Goal: Transaction & Acquisition: Download file/media

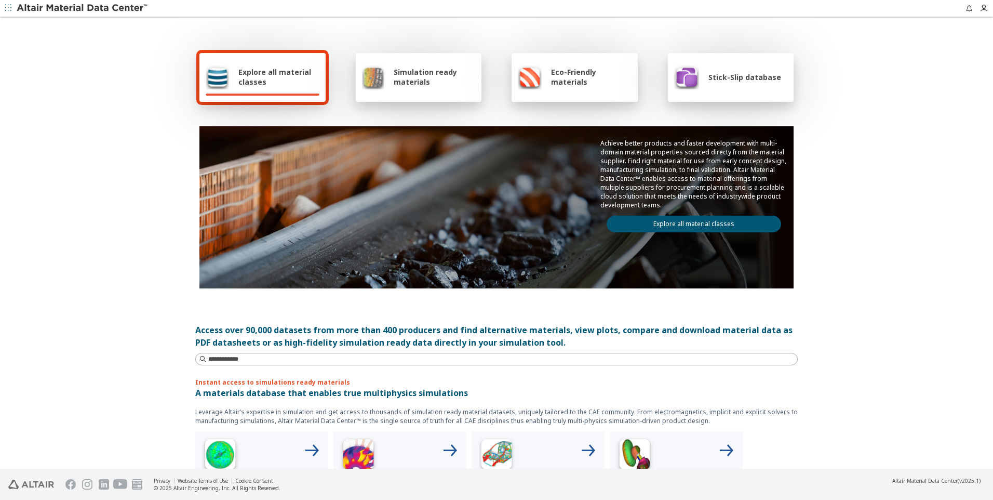
click at [728, 83] on div "Stick-Slip database" at bounding box center [727, 76] width 107 height 25
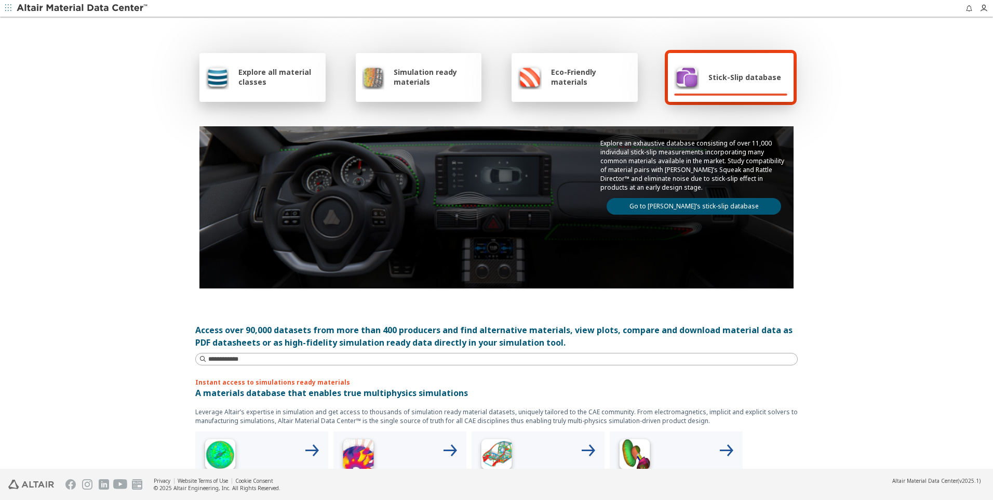
click at [684, 208] on link "Go to Altair’s stick-slip database" at bounding box center [694, 206] width 175 height 17
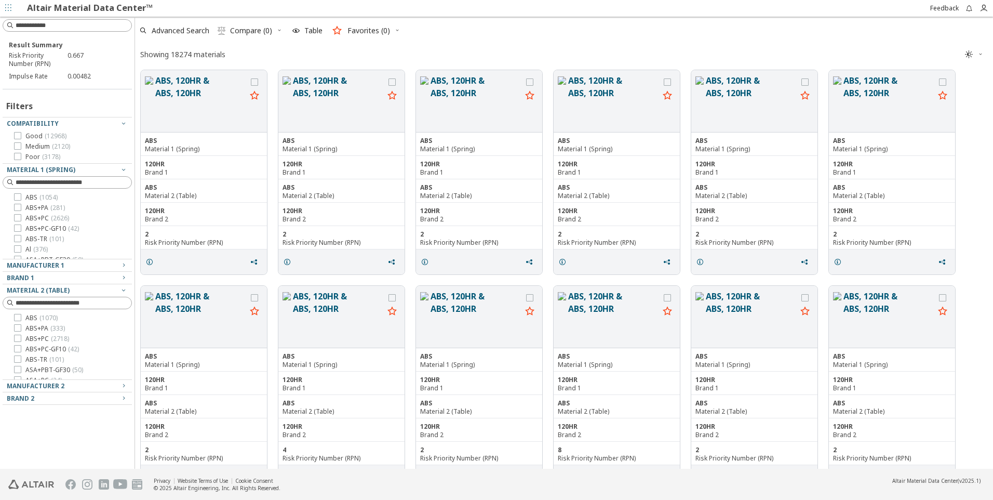
scroll to position [396, 850]
click at [120, 167] on icon "button" at bounding box center [123, 169] width 8 height 8
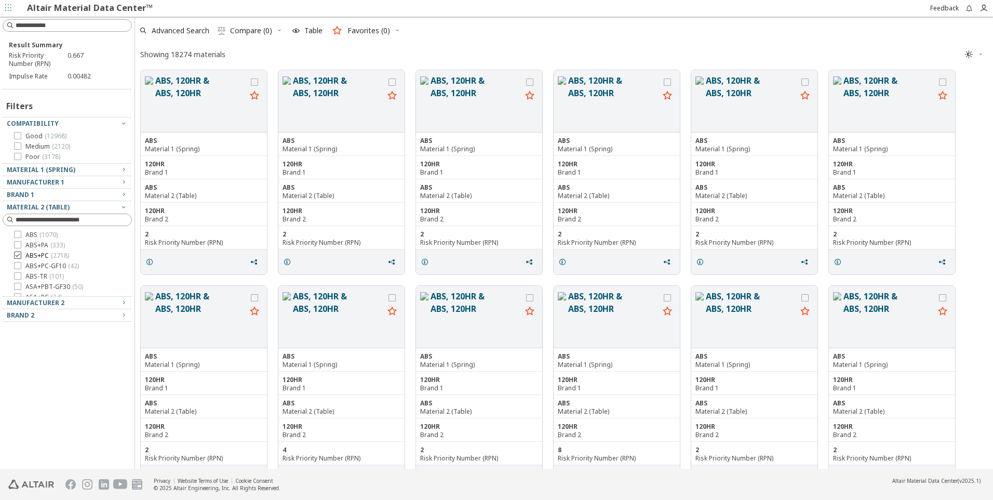
click at [20, 255] on icon at bounding box center [17, 254] width 7 height 7
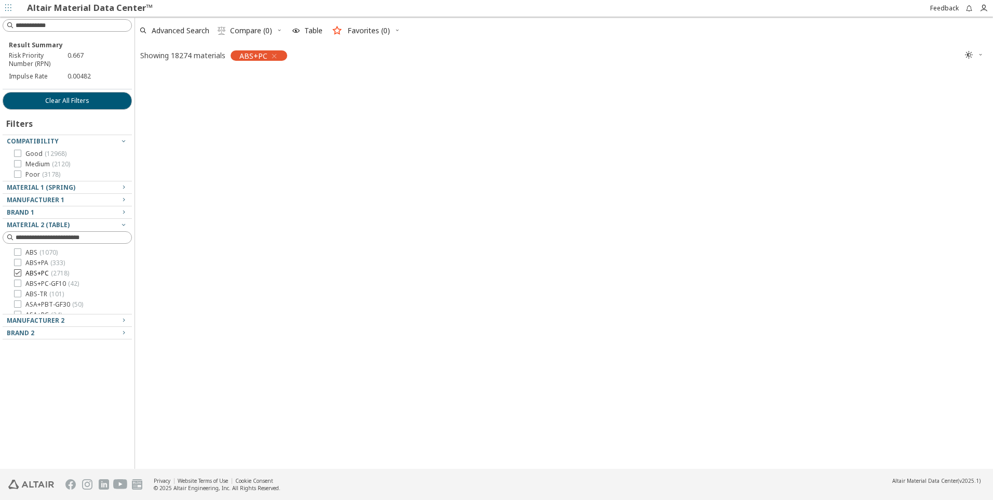
scroll to position [395, 850]
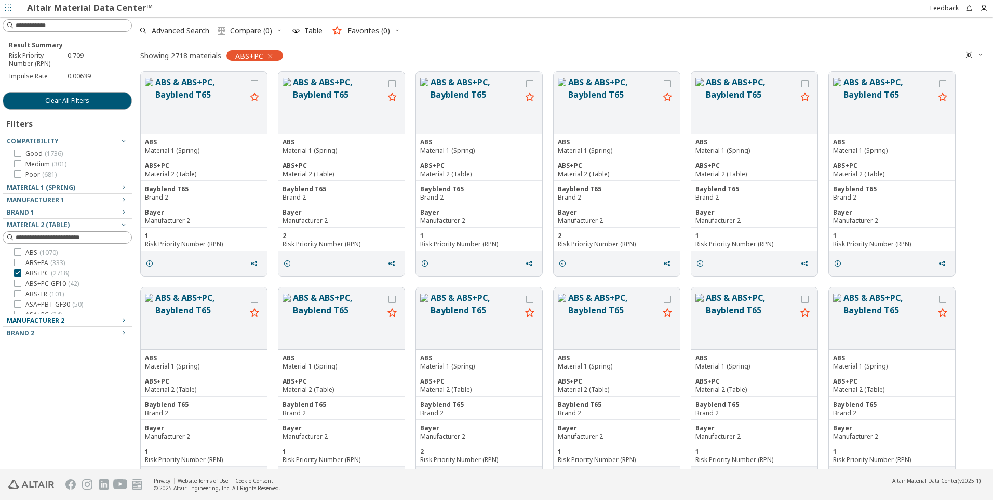
click at [94, 323] on div "Manufacturer 2" at bounding box center [63, 320] width 113 height 8
click at [100, 318] on div "Manufacturer 2" at bounding box center [63, 320] width 113 height 8
click at [121, 332] on icon "button" at bounding box center [123, 332] width 8 height 8
click at [120, 332] on icon "button" at bounding box center [123, 332] width 8 height 8
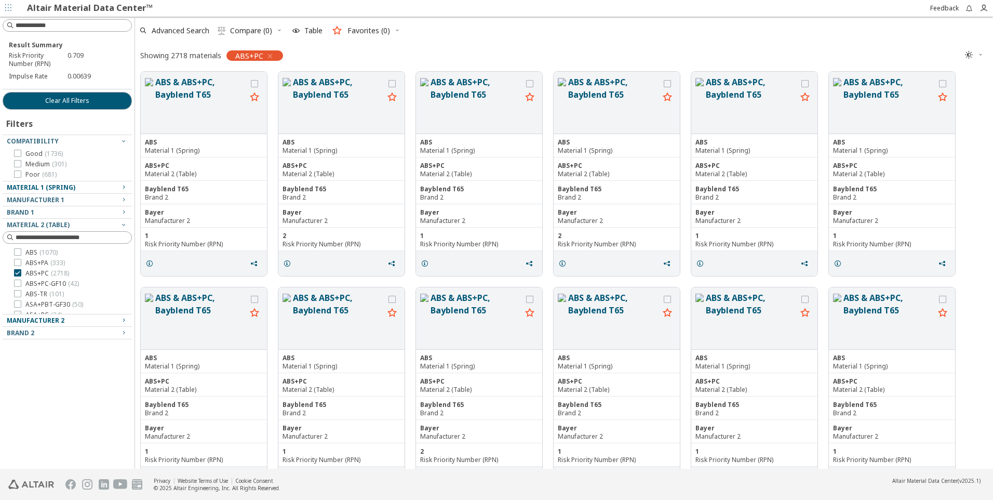
click at [94, 185] on div "Material 1 (Spring)" at bounding box center [63, 187] width 113 height 8
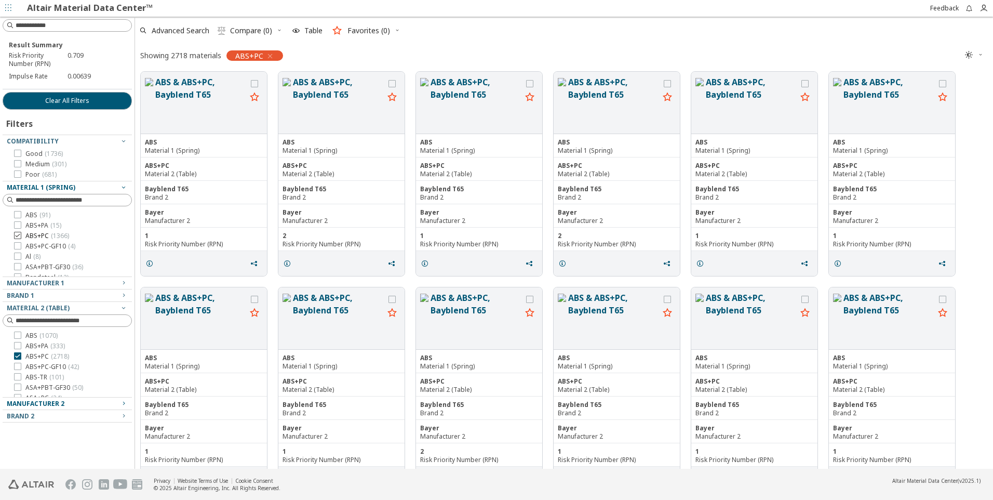
click at [16, 236] on icon at bounding box center [17, 235] width 7 height 7
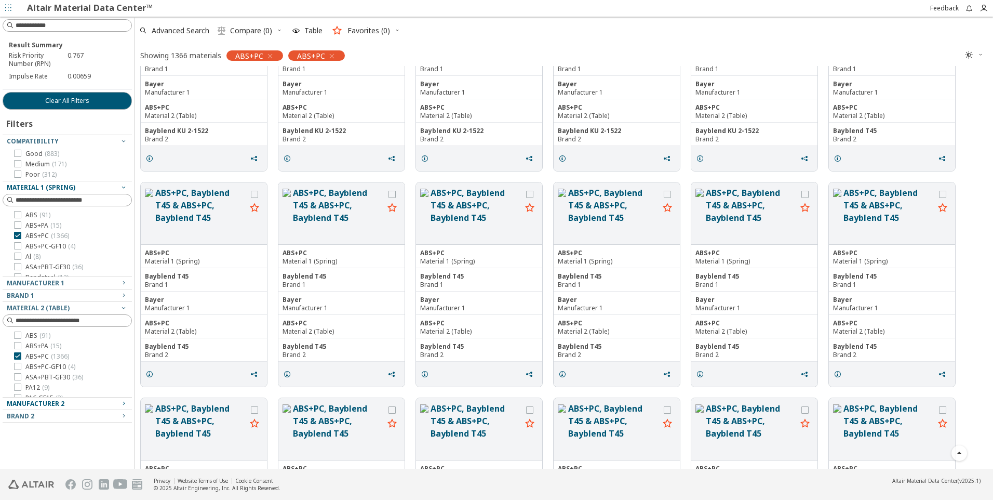
scroll to position [2286, 0]
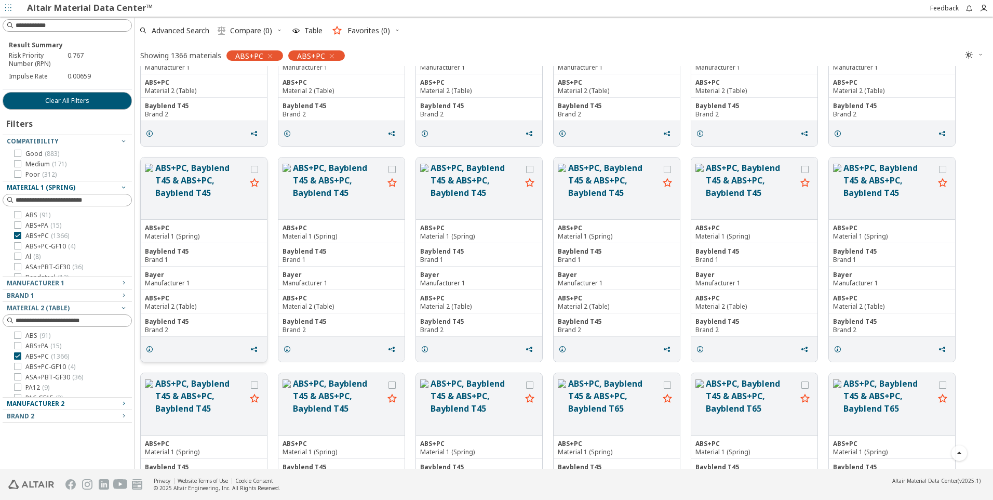
click at [244, 229] on div "ABS+PC" at bounding box center [204, 228] width 118 height 8
click at [252, 168] on icon "grid" at bounding box center [254, 169] width 7 height 7
click at [328, 178] on button "ABS+PC, Bayblend T45 & ABS+PC, Bayblend T45" at bounding box center [338, 189] width 91 height 54
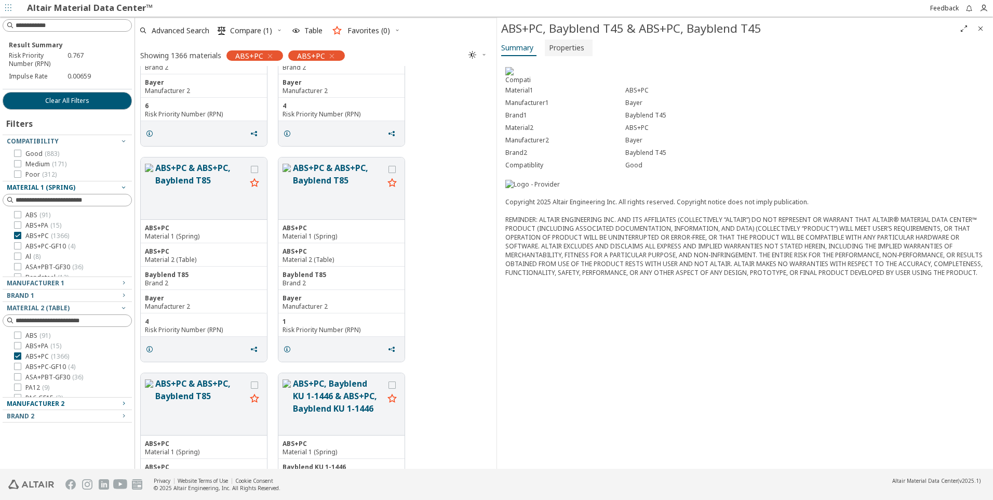
click at [559, 49] on span "Properties" at bounding box center [566, 47] width 35 height 17
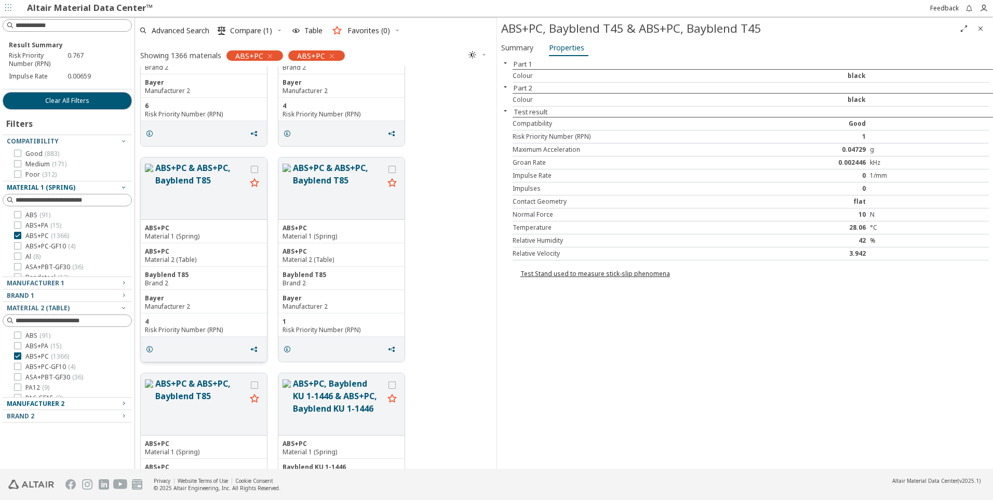
click at [184, 198] on button "ABS+PC & ABS+PC, Bayblend T85" at bounding box center [200, 189] width 91 height 54
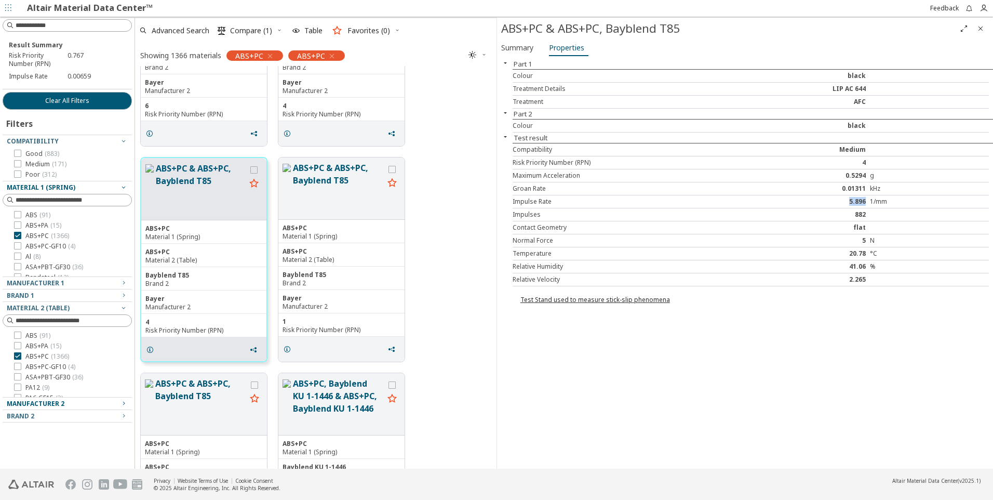
drag, startPoint x: 843, startPoint y: 202, endPoint x: 866, endPoint y: 198, distance: 23.7
click at [866, 198] on div "5.896" at bounding box center [810, 201] width 119 height 8
drag, startPoint x: 866, startPoint y: 198, endPoint x: 915, endPoint y: 303, distance: 115.3
click at [915, 303] on div "Test Stand used to measure stick-slip phenomena" at bounding box center [749, 295] width 488 height 18
click at [522, 47] on span "Summary" at bounding box center [517, 47] width 32 height 17
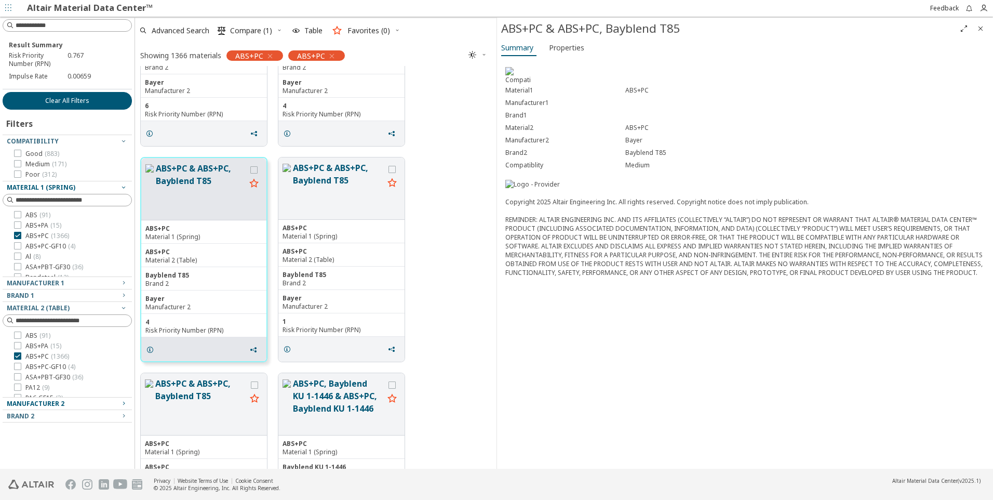
click at [85, 102] on span "Clear All Filters" at bounding box center [67, 101] width 44 height 8
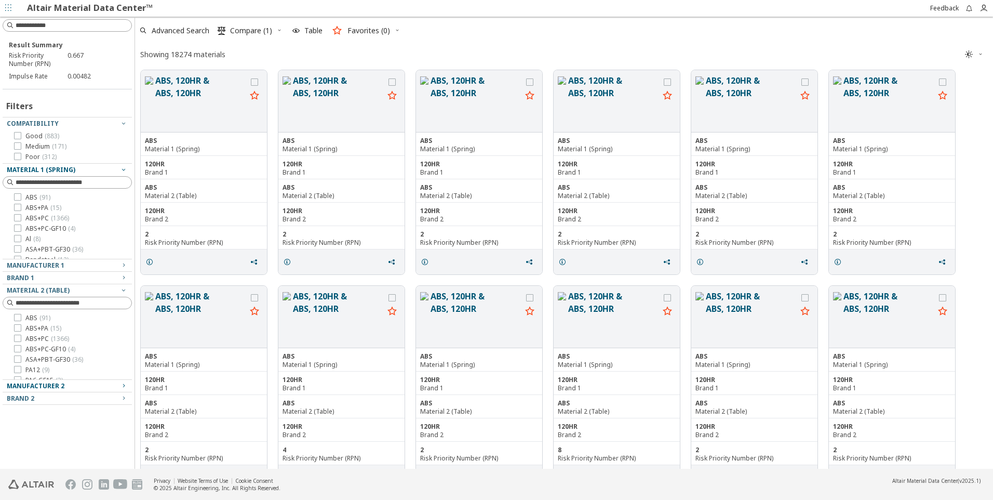
scroll to position [396, 850]
click at [121, 265] on icon "button" at bounding box center [123, 265] width 8 height 8
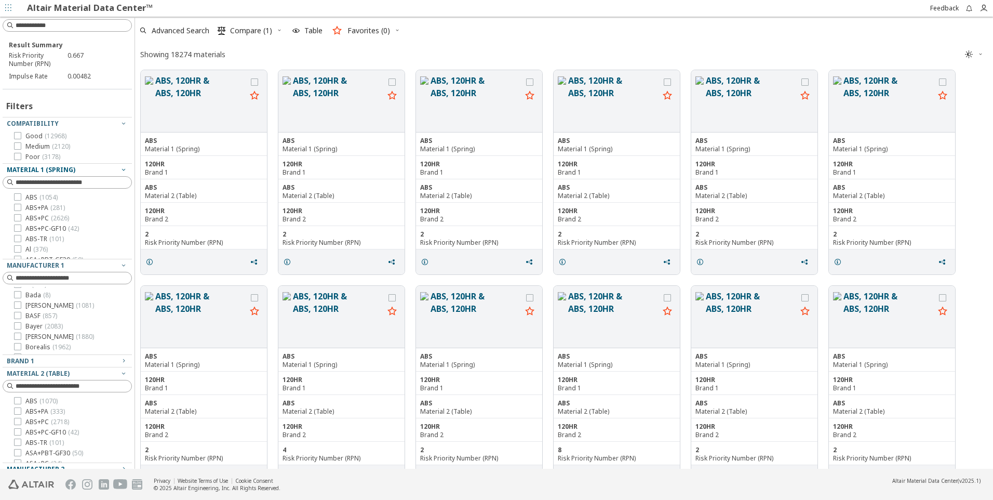
scroll to position [104, 0]
click at [18, 296] on icon at bounding box center [17, 292] width 7 height 7
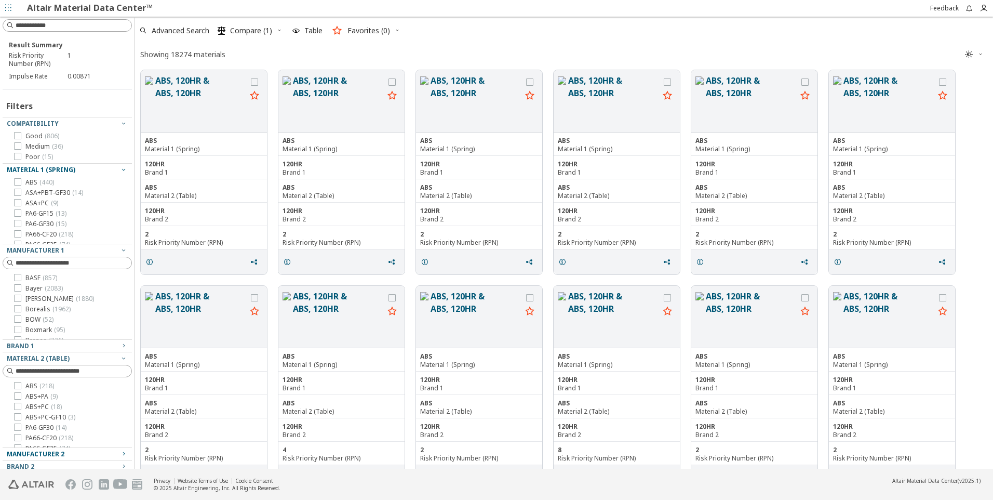
scroll to position [396, 850]
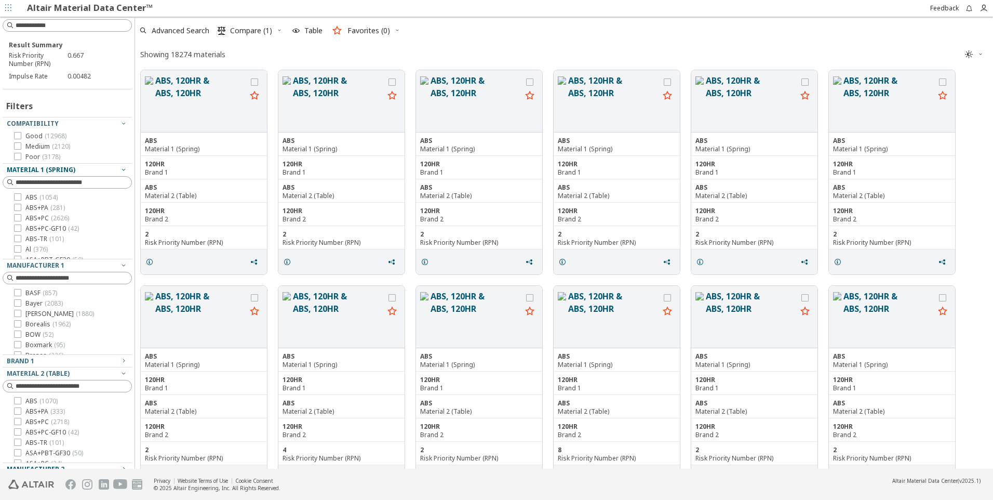
click at [130, 8] on link "Altair Material Data Center™" at bounding box center [90, 8] width 126 height 12
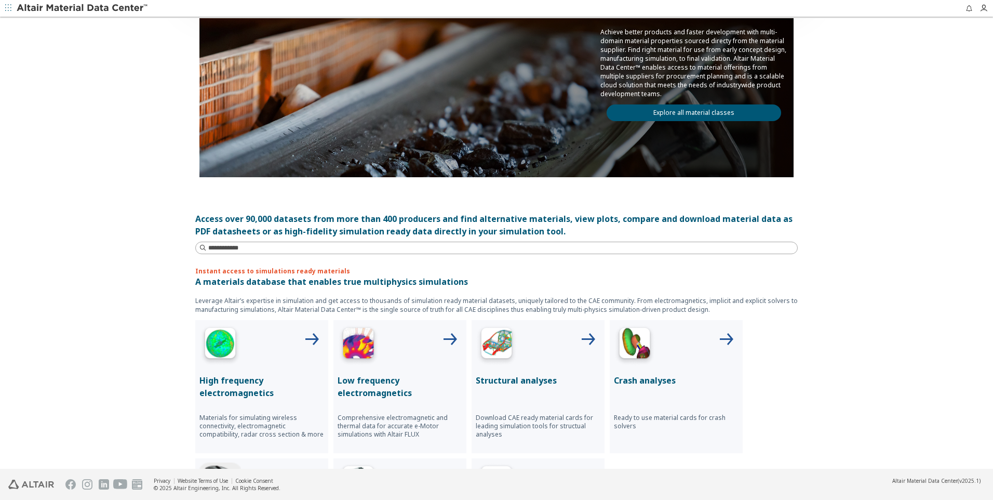
scroll to position [312, 0]
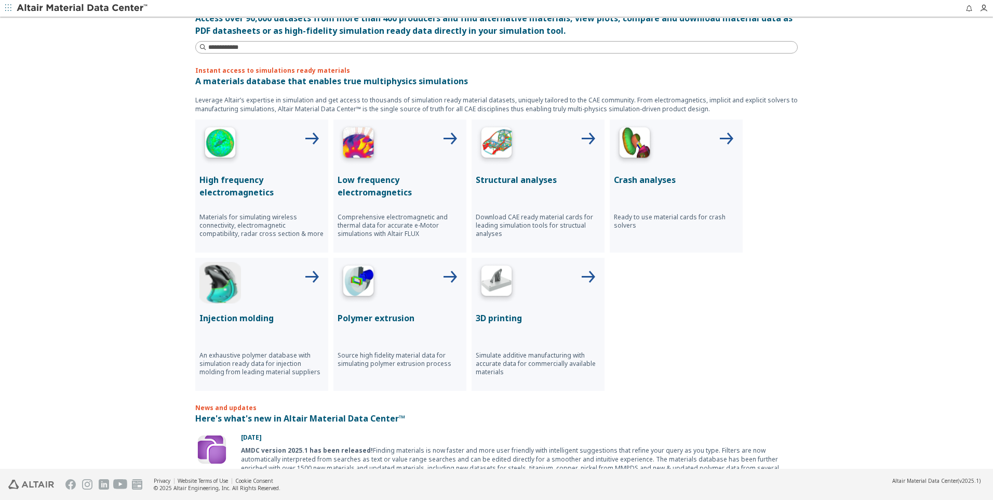
click at [637, 156] on img at bounding box center [635, 145] width 42 height 42
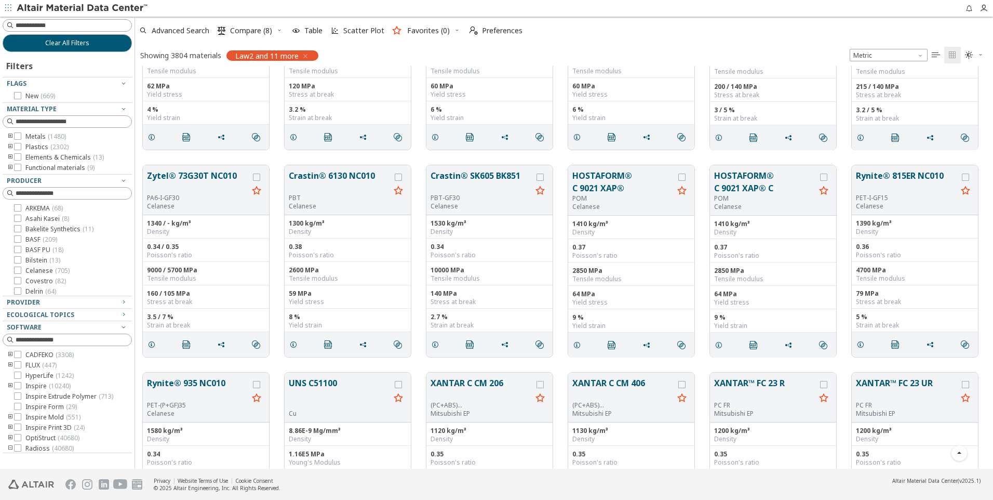
scroll to position [4000, 0]
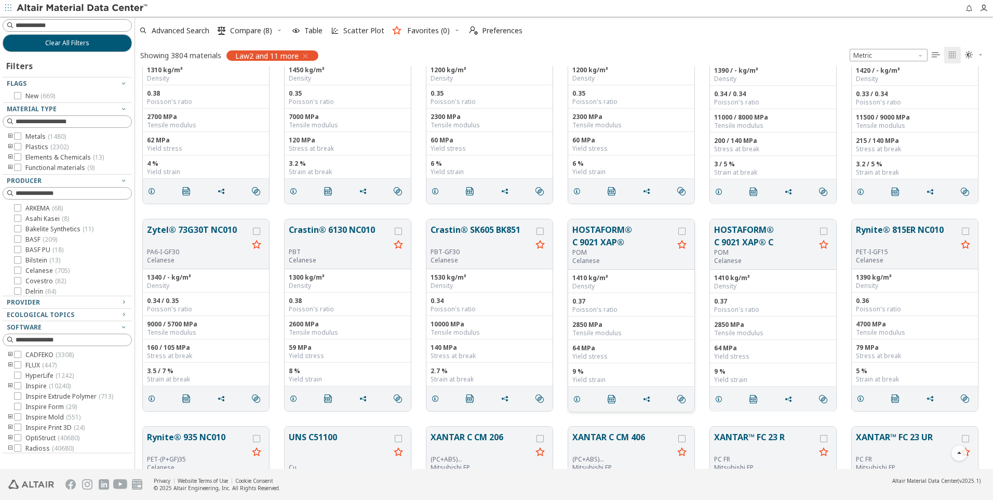
click at [642, 246] on button "HOSTAFORM® C 9021 XAP®" at bounding box center [622, 235] width 101 height 25
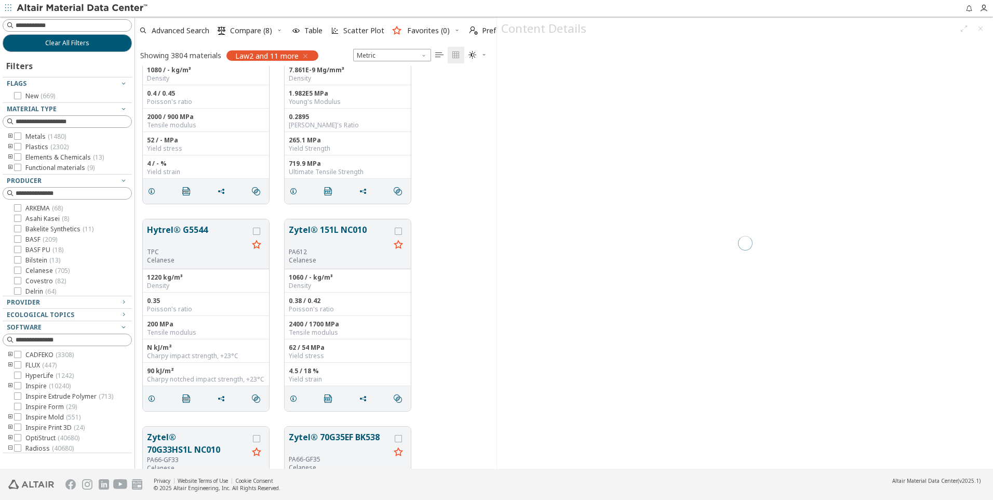
scroll to position [395, 354]
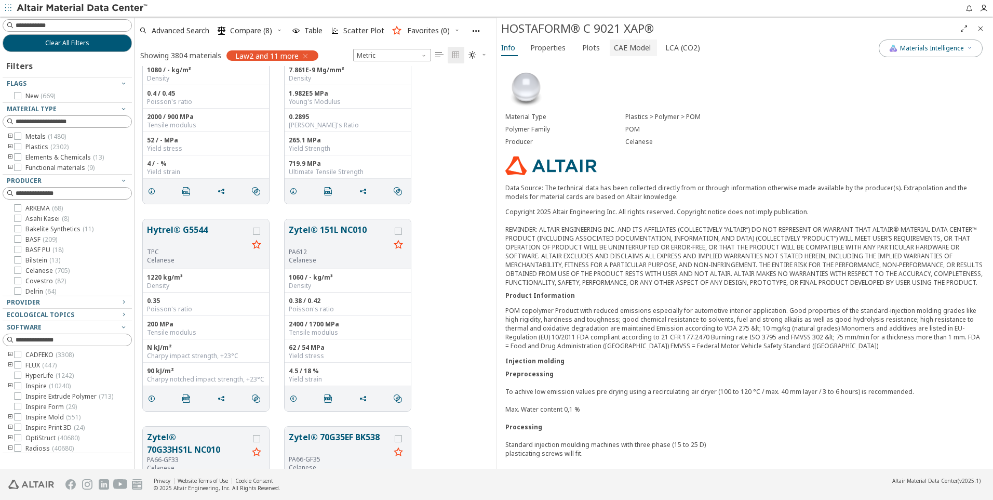
click at [636, 46] on span "CAE Model" at bounding box center [632, 47] width 37 height 17
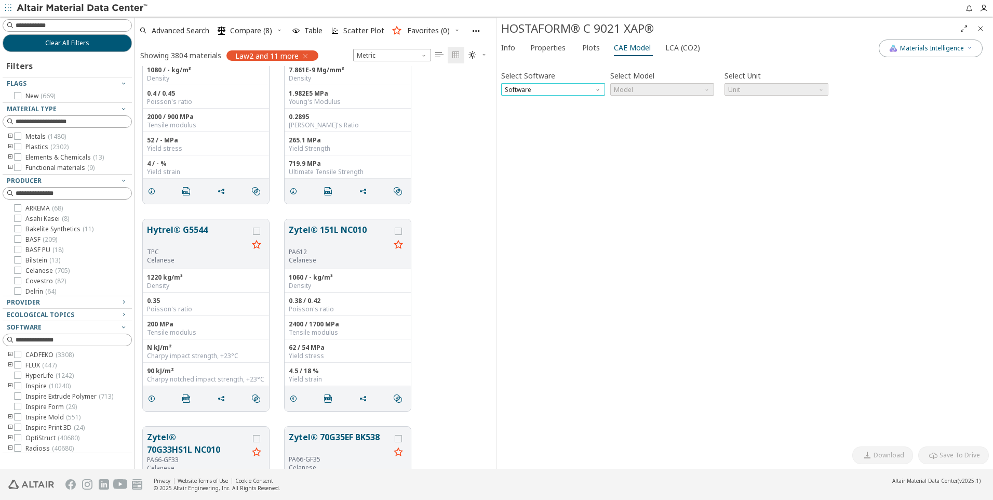
click at [576, 88] on span "Software" at bounding box center [553, 89] width 104 height 12
click at [529, 236] on span "Ls-Dyna" at bounding box center [553, 239] width 96 height 7
click at [685, 90] on span "Model" at bounding box center [662, 89] width 104 height 12
click at [665, 117] on span "Mat24" at bounding box center [662, 114] width 96 height 7
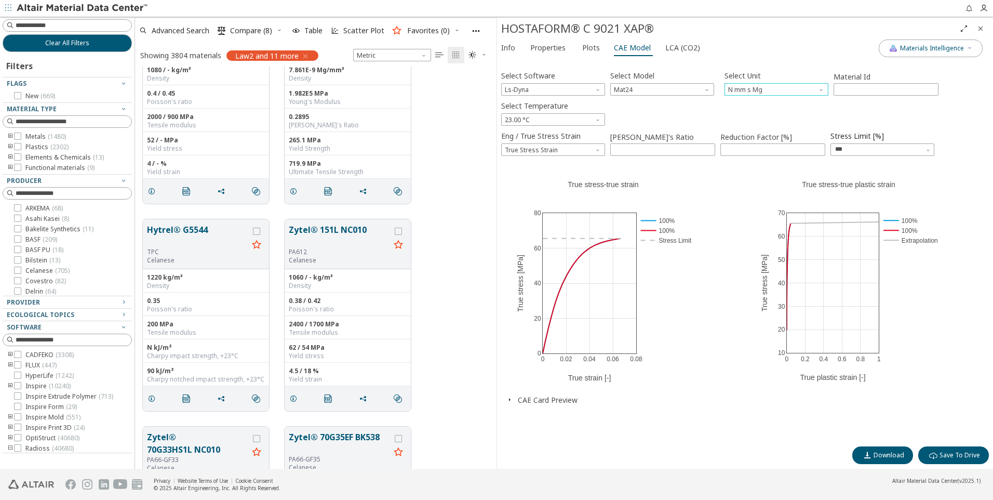
click at [821, 91] on span "Unit" at bounding box center [822, 87] width 8 height 8
click at [811, 101] on span "kN mm ms kg" at bounding box center [777, 102] width 96 height 7
click at [562, 401] on button "CAE Card Preview" at bounding box center [548, 400] width 60 height 10
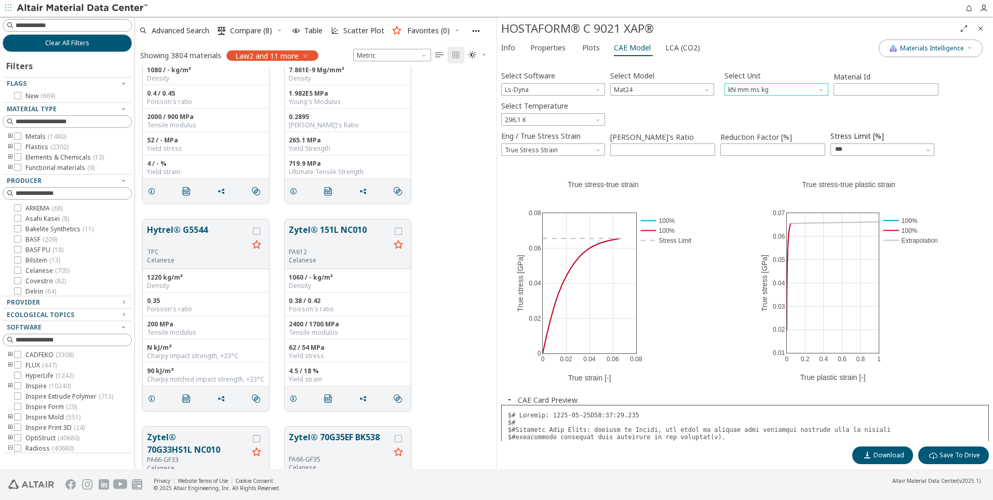
click at [826, 89] on span "Unit" at bounding box center [822, 87] width 8 height 8
click at [769, 89] on span "kN mm ms kg" at bounding box center [777, 89] width 104 height 12
click at [764, 119] on button "N m s kg" at bounding box center [777, 114] width 104 height 12
click at [761, 87] on span "N m s kg" at bounding box center [777, 89] width 104 height 12
click at [756, 125] on span "N mm ms g" at bounding box center [746, 127] width 34 height 8
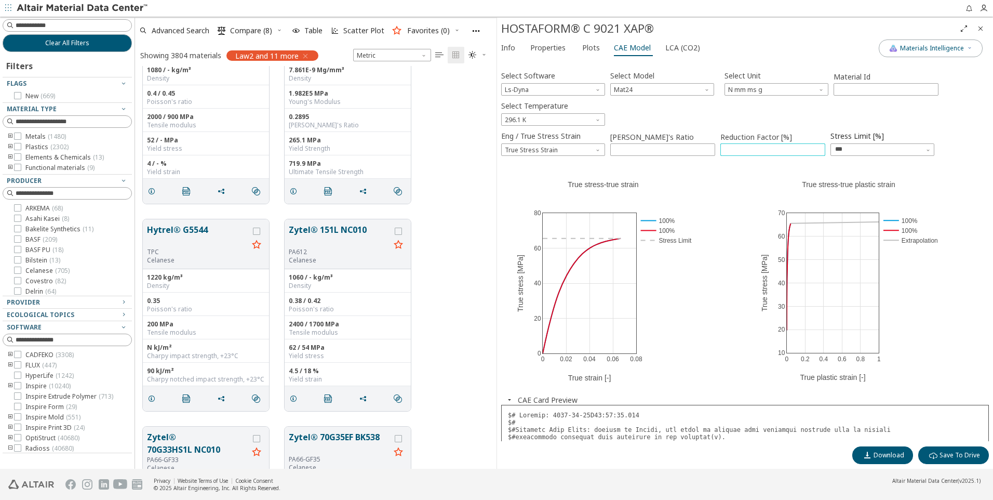
click at [796, 149] on input "***" at bounding box center [773, 149] width 104 height 11
click at [819, 149] on input "***" at bounding box center [773, 149] width 104 height 11
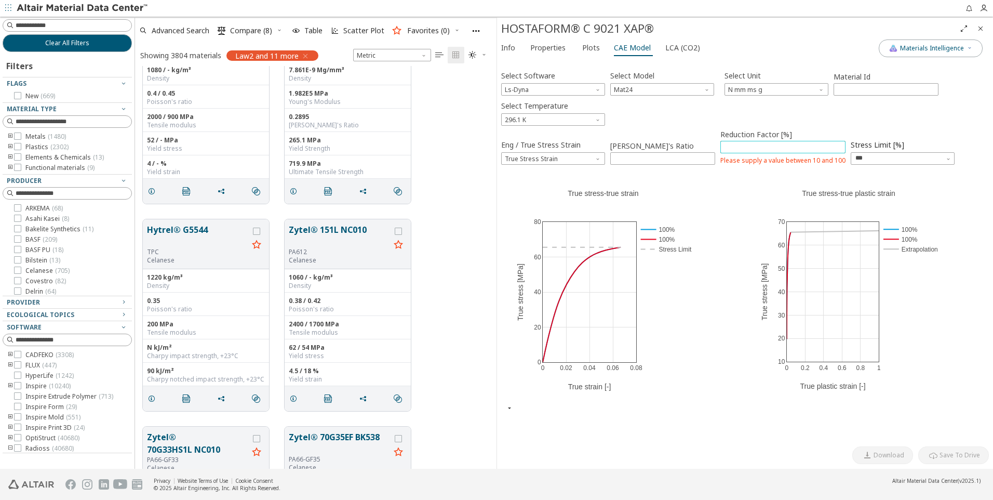
type input "***"
click at [817, 148] on input "***" at bounding box center [773, 146] width 104 height 11
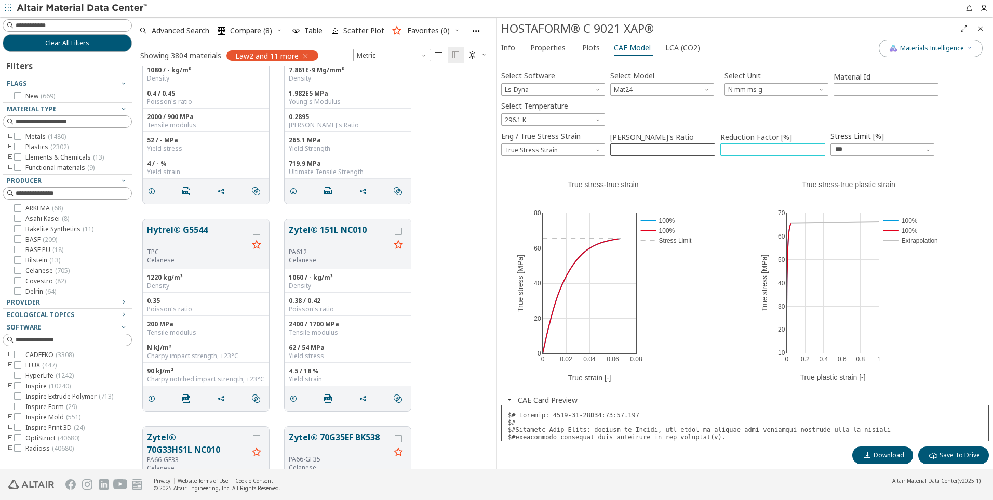
click at [709, 148] on input "****" at bounding box center [663, 149] width 104 height 11
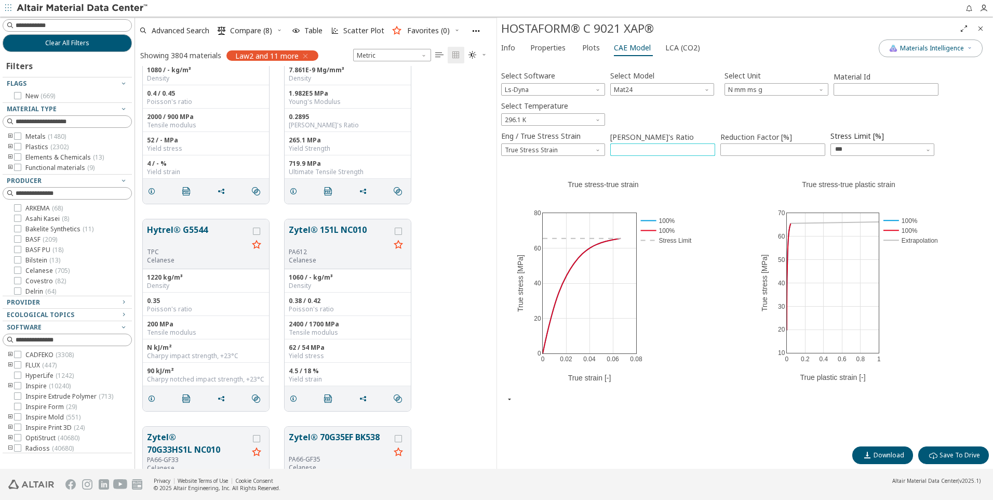
type input "****"
click at [707, 153] on input "****" at bounding box center [663, 149] width 104 height 11
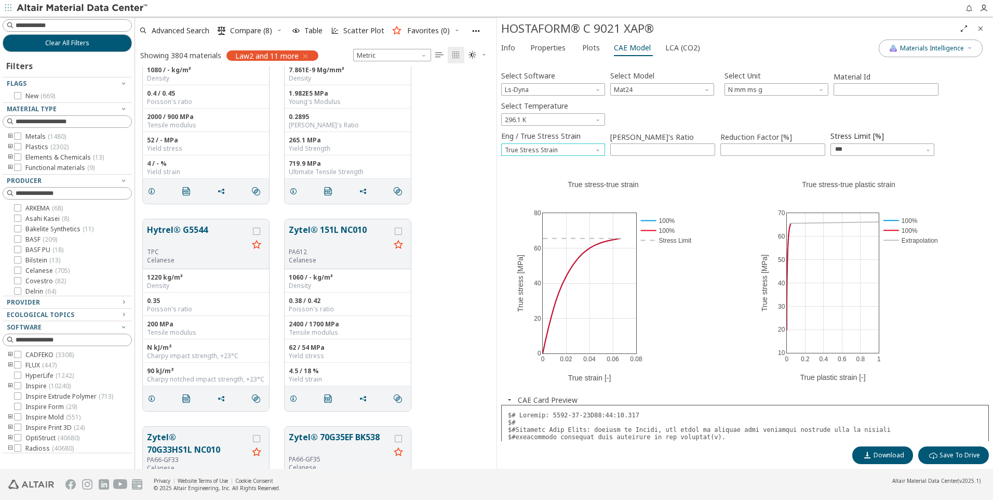
click at [599, 150] on span "Eng / True Stress Strain" at bounding box center [599, 147] width 8 height 8
click at [597, 121] on span "Select Temperature" at bounding box center [599, 117] width 8 height 8
click at [710, 89] on span "Model" at bounding box center [708, 87] width 8 height 8
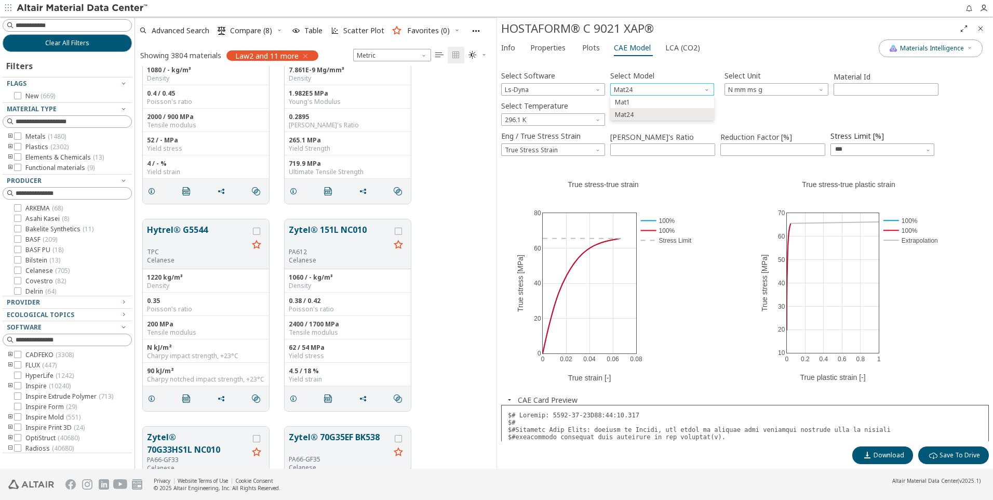
click at [710, 89] on span "Model" at bounding box center [708, 87] width 8 height 8
click at [594, 50] on span "Plots" at bounding box center [591, 47] width 18 height 17
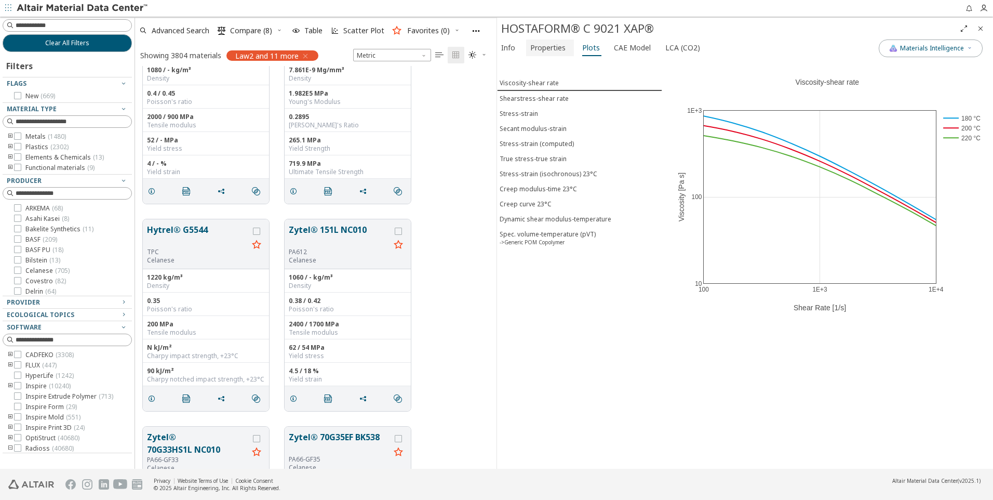
click at [556, 51] on span "Properties" at bounding box center [547, 47] width 35 height 17
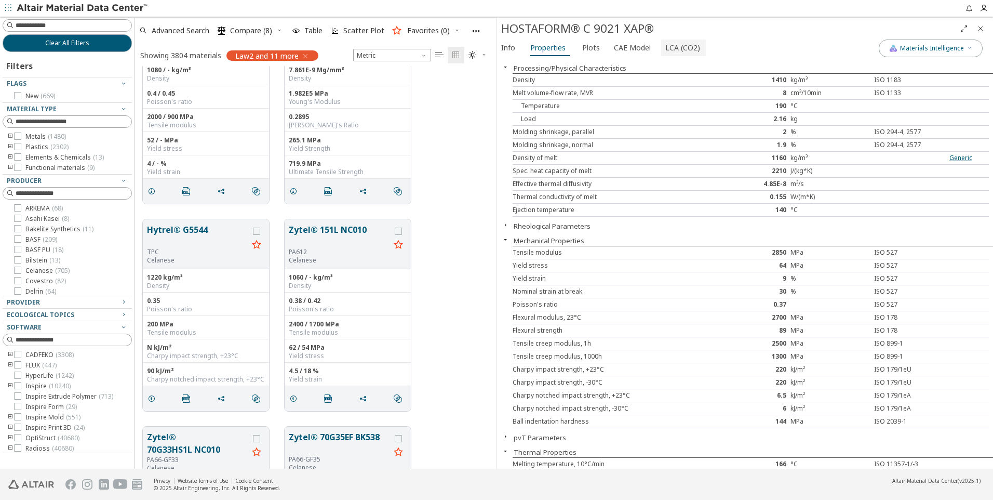
click at [687, 41] on span "LCA (CO2)" at bounding box center [682, 47] width 35 height 17
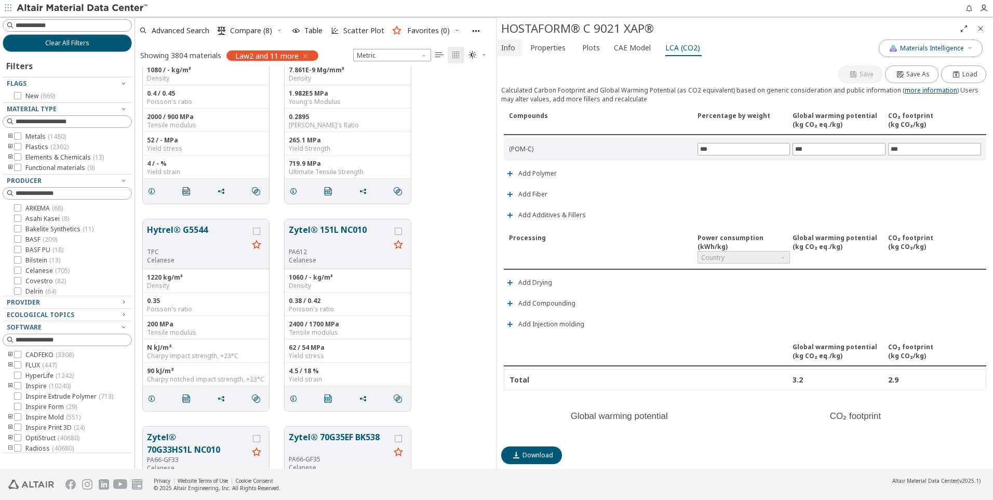
click at [512, 48] on span "Info" at bounding box center [508, 47] width 14 height 17
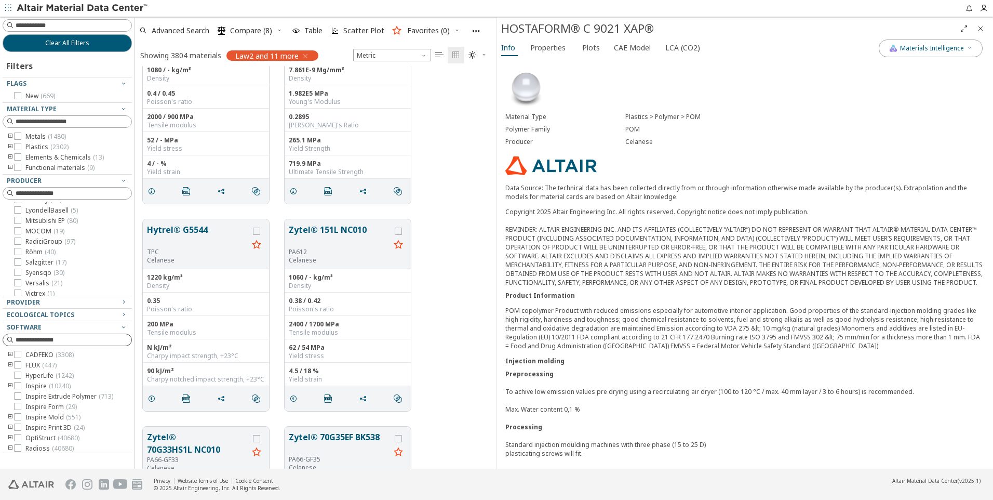
scroll to position [156, 0]
click at [128, 373] on div "Clear All Filters Filters Flags New ( 669 ) Material Type Metals ( 1480 ) Plast…" at bounding box center [496, 243] width 993 height 452
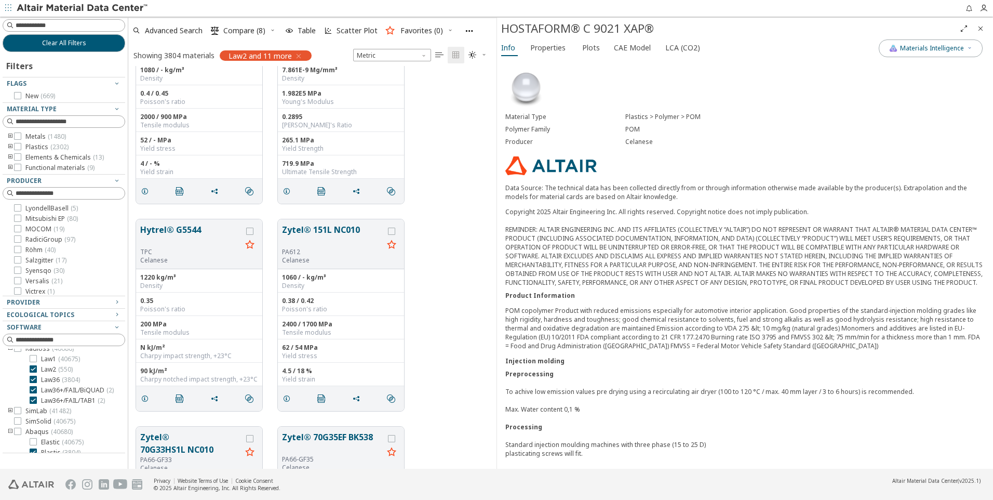
scroll to position [270, 0]
click at [16, 351] on icon at bounding box center [17, 352] width 7 height 7
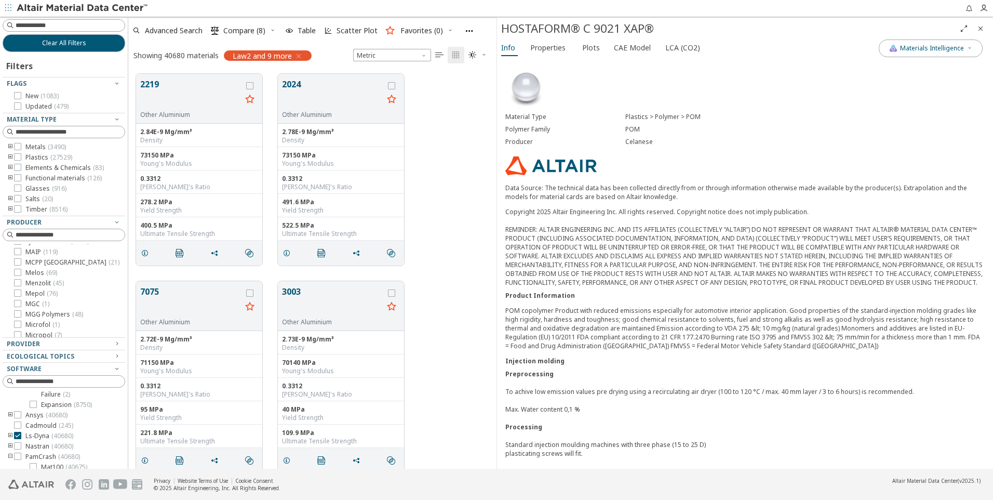
scroll to position [245, 0]
click at [10, 432] on icon "toogle group" at bounding box center [10, 436] width 7 height 8
click at [33, 432] on icon at bounding box center [33, 435] width 7 height 7
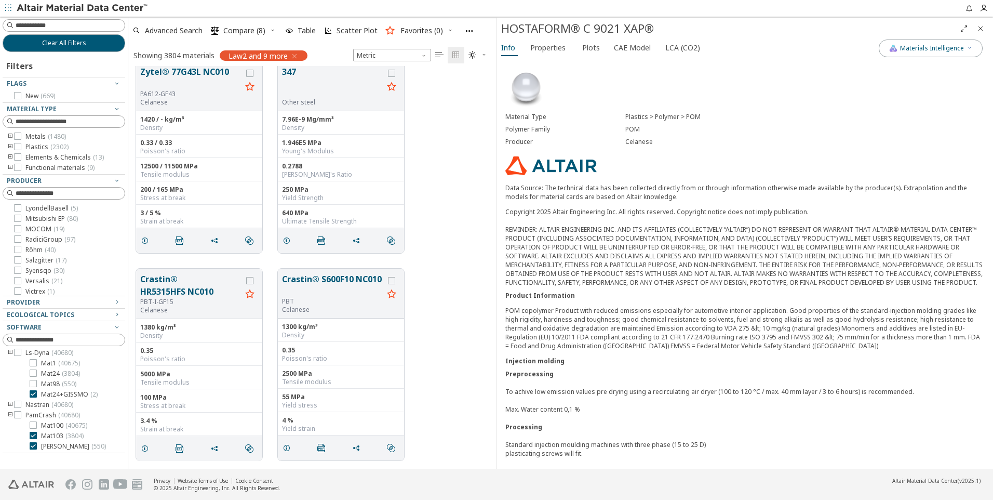
scroll to position [10804, 0]
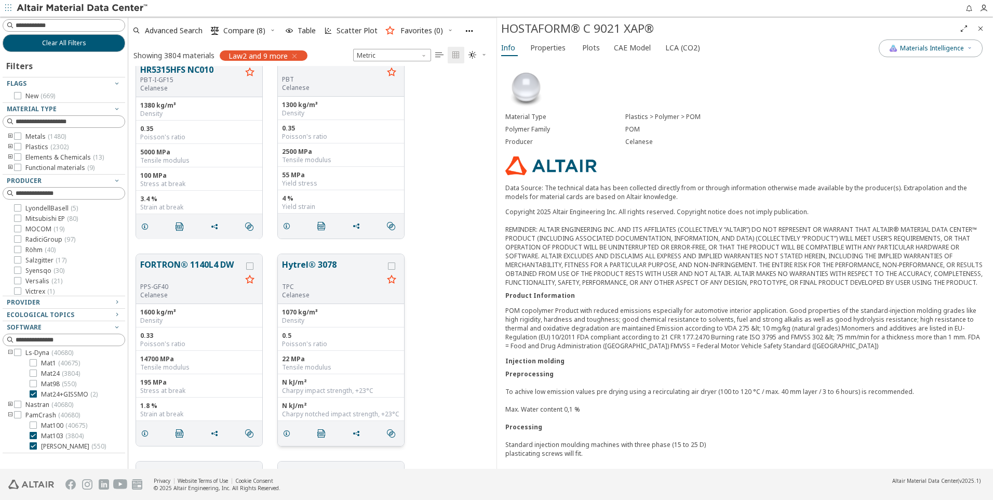
click at [345, 280] on button "Hytrel® 3078" at bounding box center [332, 270] width 101 height 24
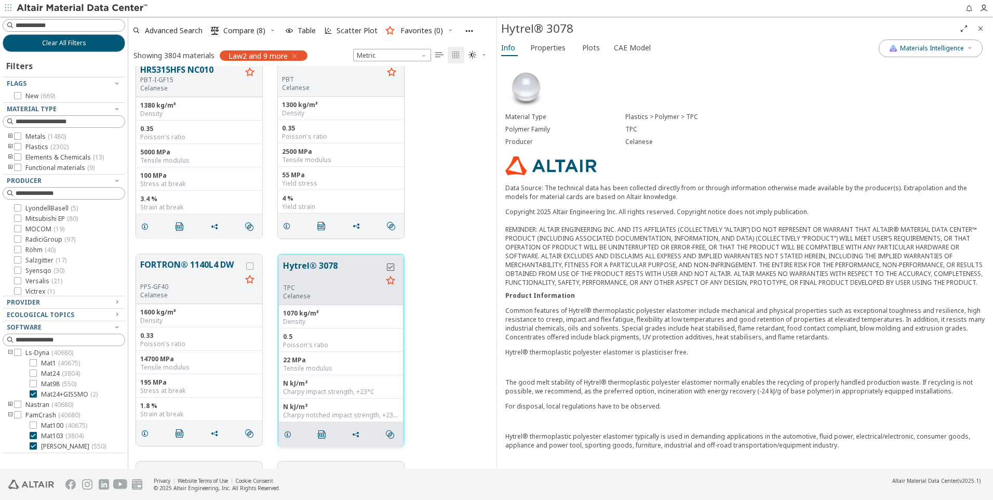
click at [393, 265] on icon "grid" at bounding box center [390, 266] width 7 height 7
click at [637, 50] on span "CAE Model" at bounding box center [632, 47] width 37 height 17
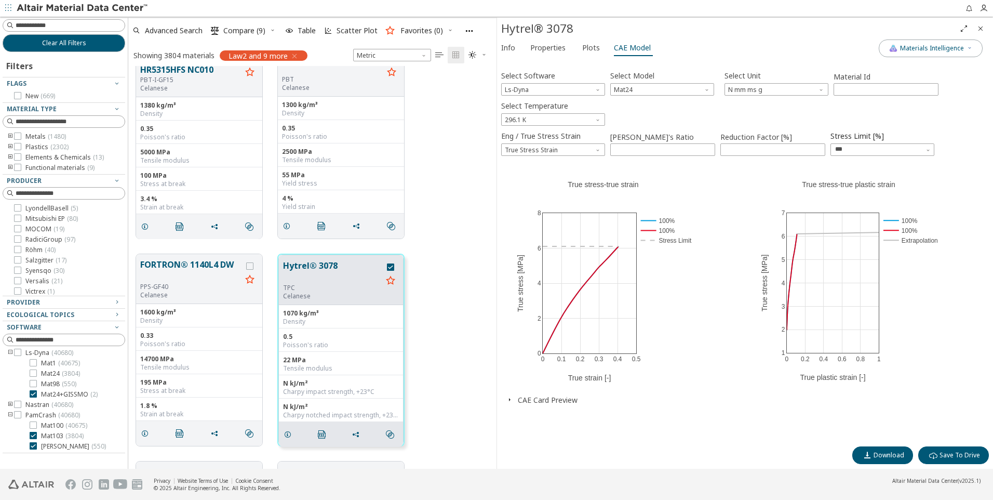
click at [505, 399] on icon "button" at bounding box center [509, 399] width 8 height 8
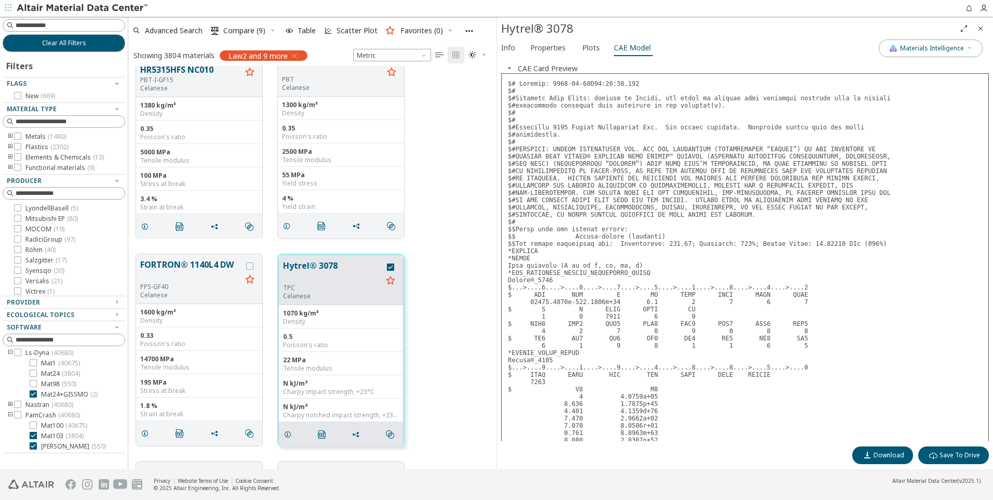
scroll to position [104, 0]
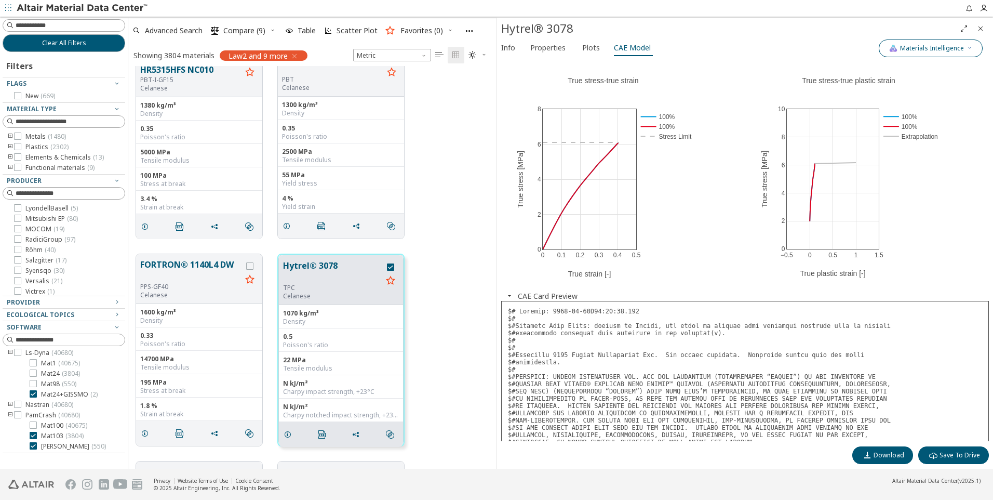
click at [923, 47] on span "Materials Intelligence" at bounding box center [932, 48] width 64 height 8
click at [586, 48] on span "Plots" at bounding box center [591, 47] width 18 height 17
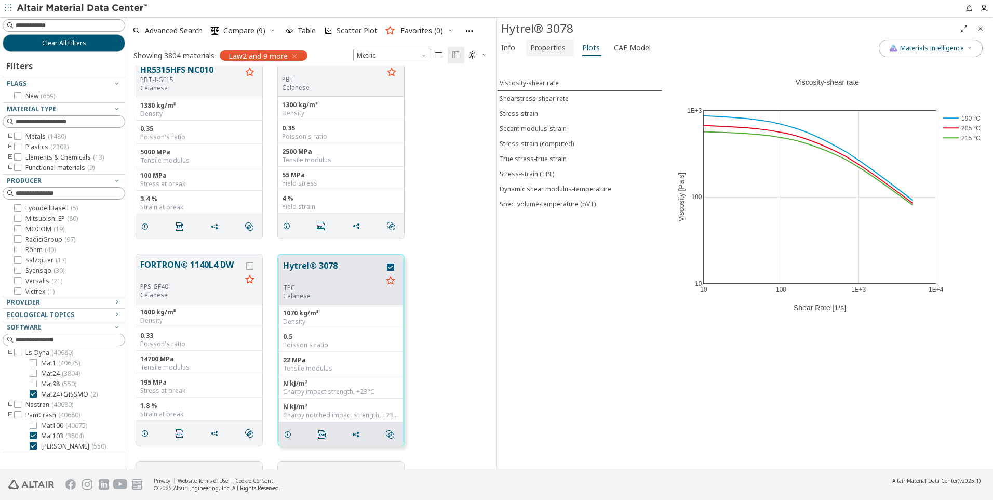
click at [560, 49] on span "Properties" at bounding box center [547, 47] width 35 height 17
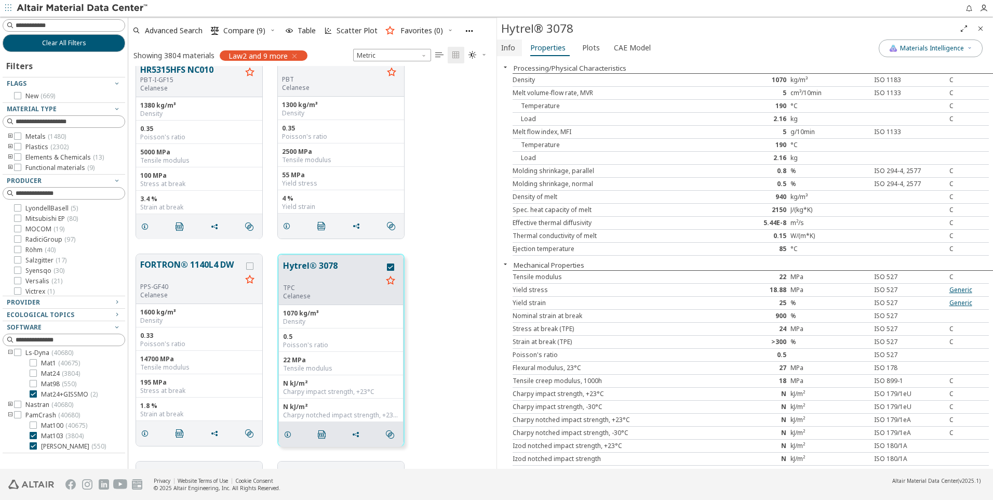
click at [512, 52] on span "Info" at bounding box center [508, 47] width 14 height 17
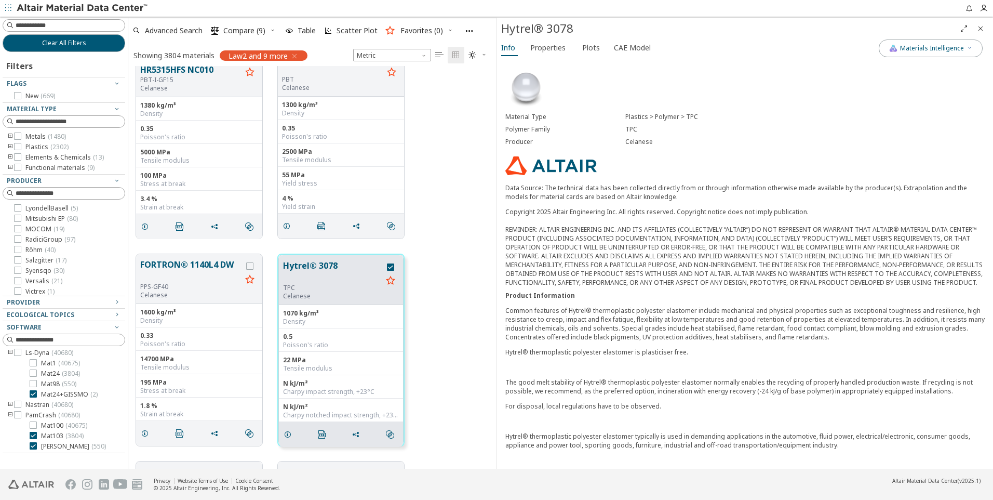
click at [11, 145] on icon "toogle group" at bounding box center [10, 147] width 7 height 8
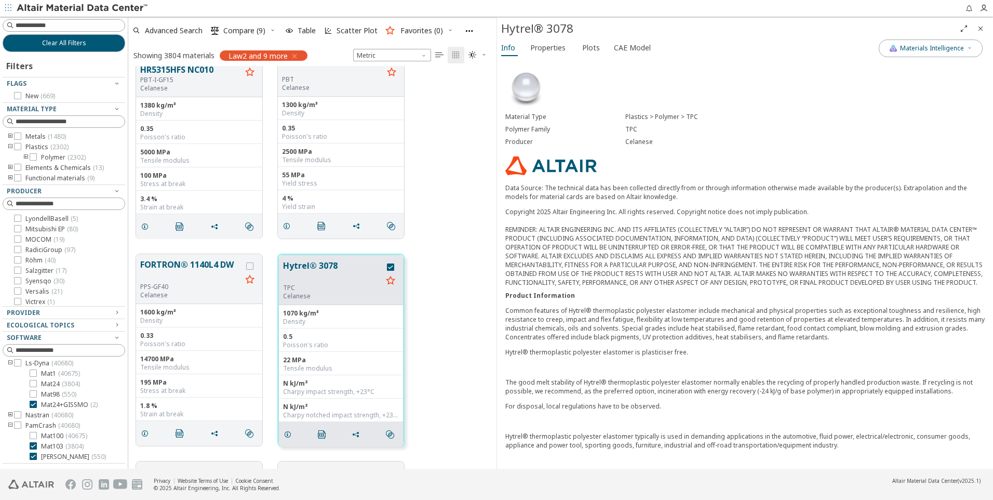
click at [23, 157] on icon "toogle group" at bounding box center [25, 157] width 7 height 8
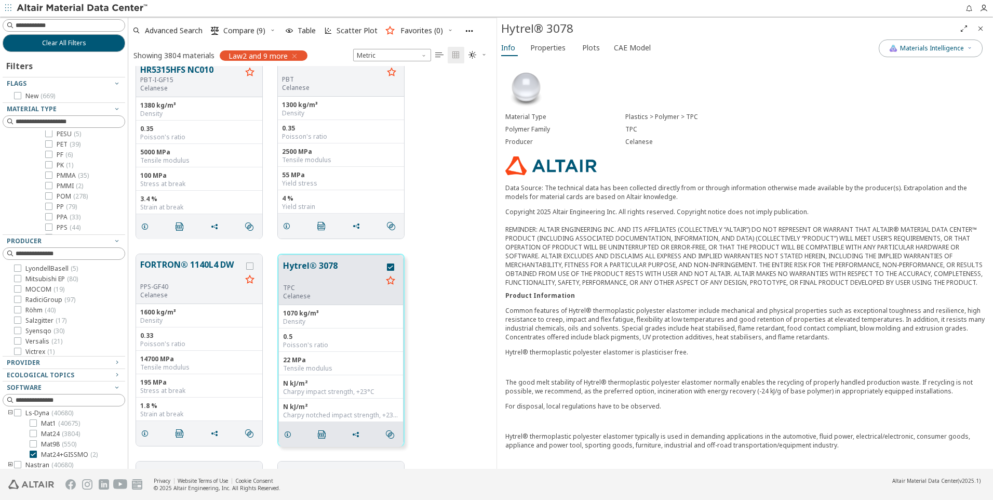
scroll to position [416, 0]
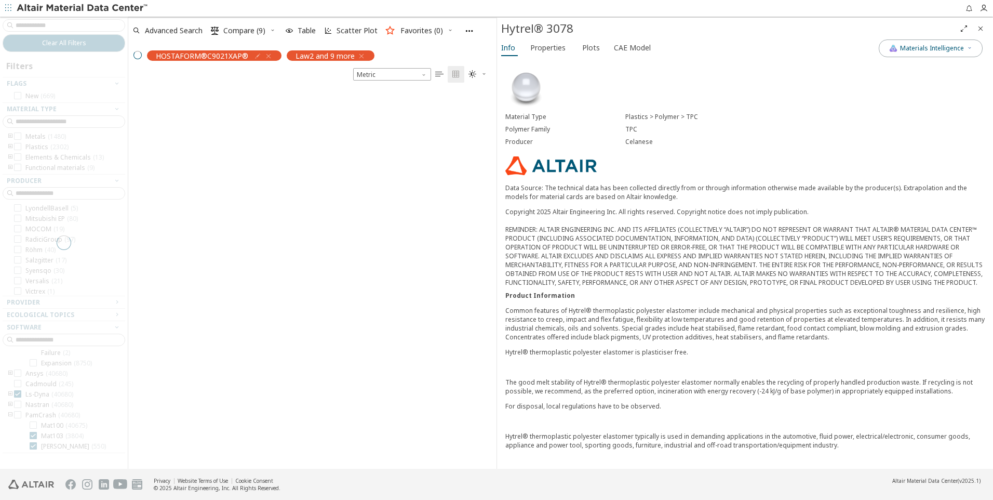
scroll to position [229, 0]
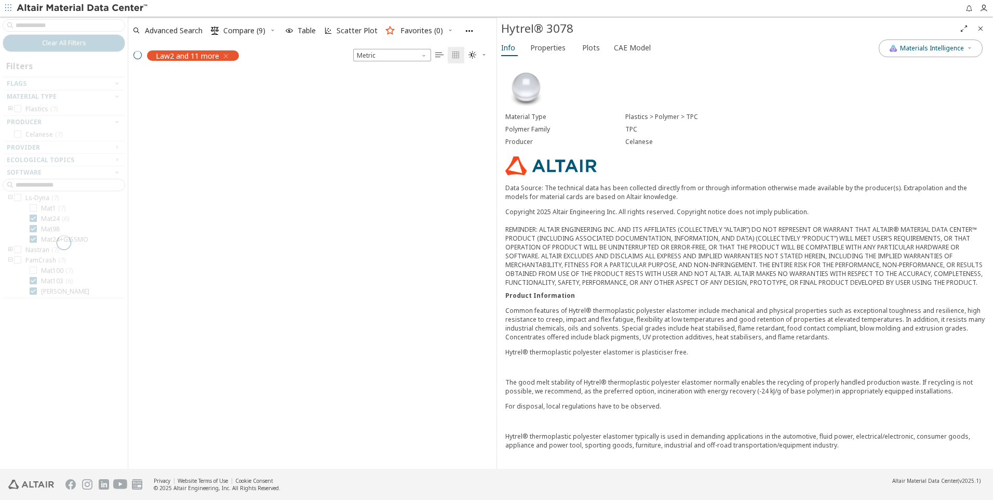
scroll to position [395, 360]
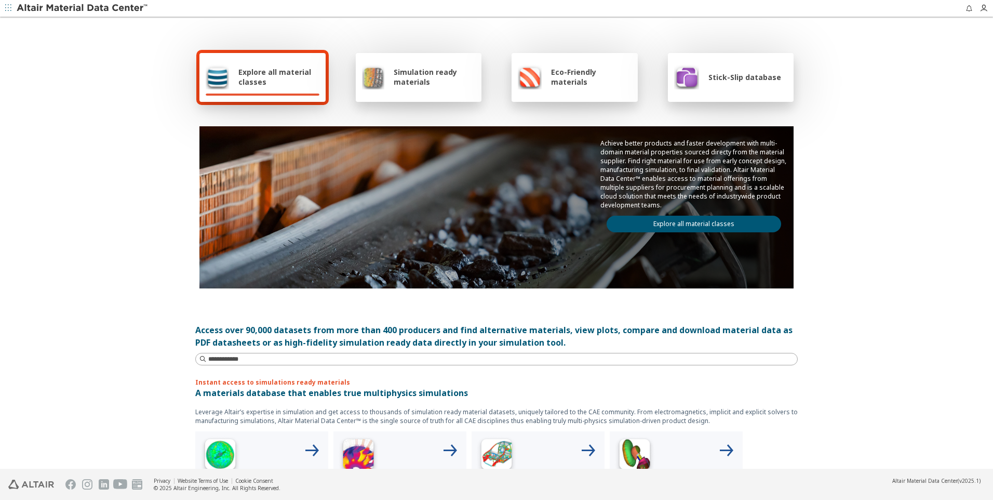
click at [460, 91] on div "Simulation ready materials" at bounding box center [419, 77] width 126 height 49
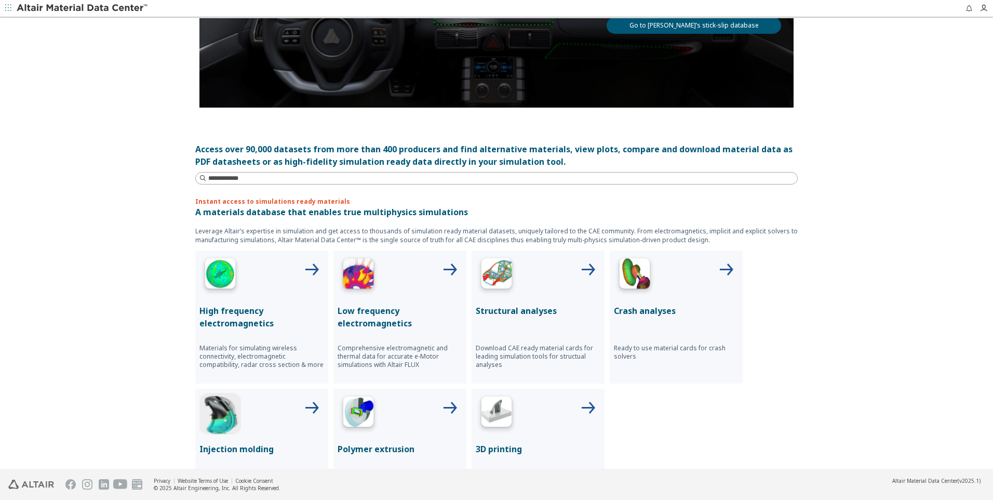
scroll to position [166, 0]
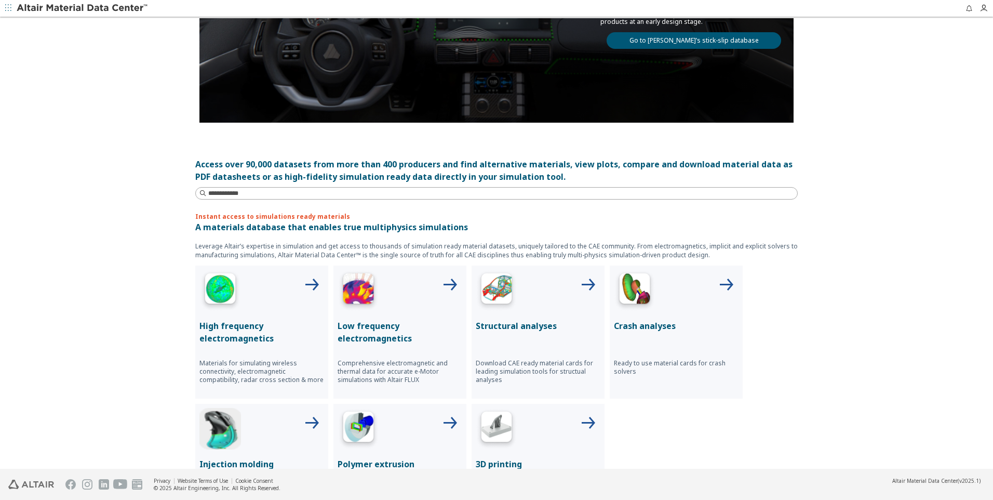
click at [727, 280] on icon at bounding box center [726, 285] width 25 height 25
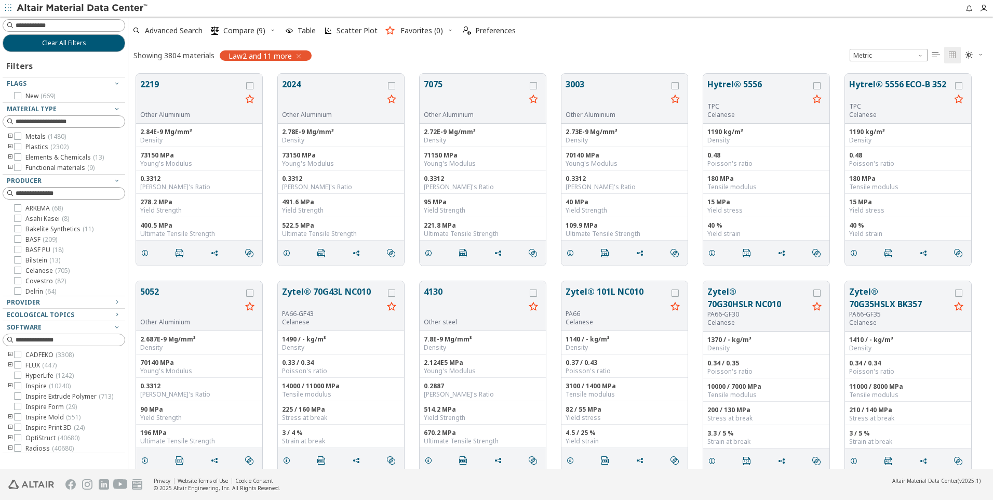
scroll to position [395, 857]
click at [342, 103] on button "2024" at bounding box center [332, 94] width 101 height 33
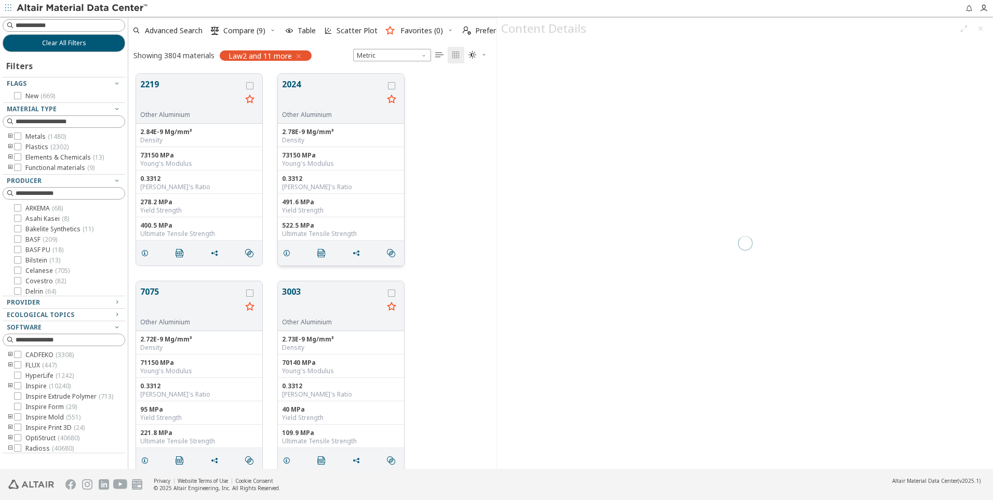
scroll to position [395, 360]
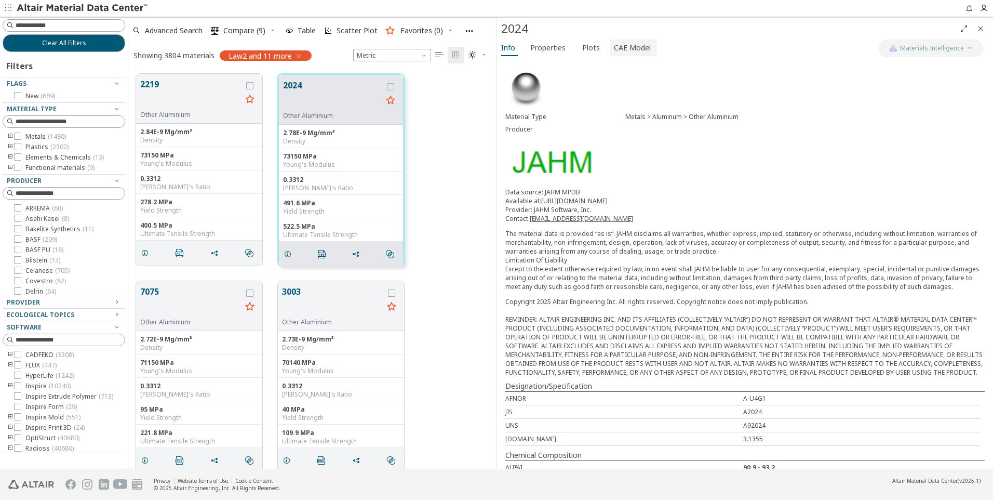
click at [636, 47] on span "CAE Model" at bounding box center [632, 47] width 37 height 17
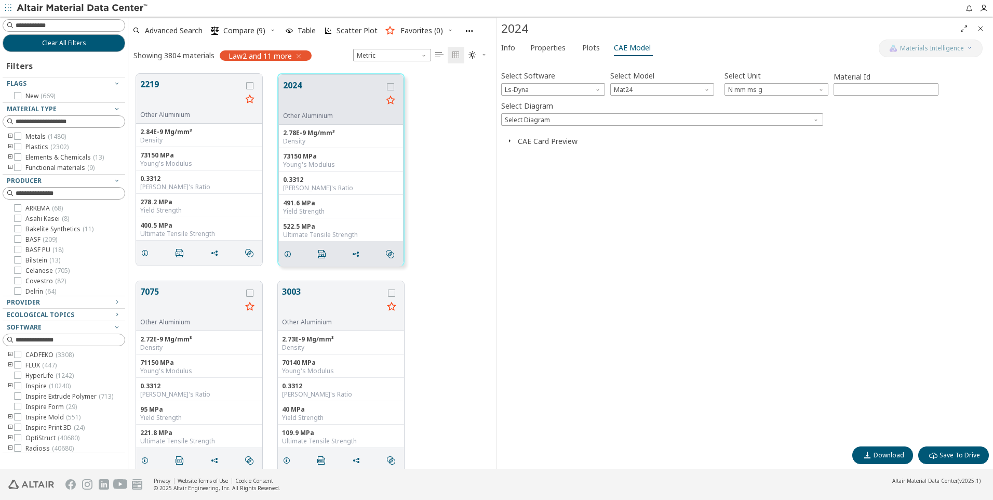
click at [513, 140] on icon "button" at bounding box center [509, 141] width 8 height 8
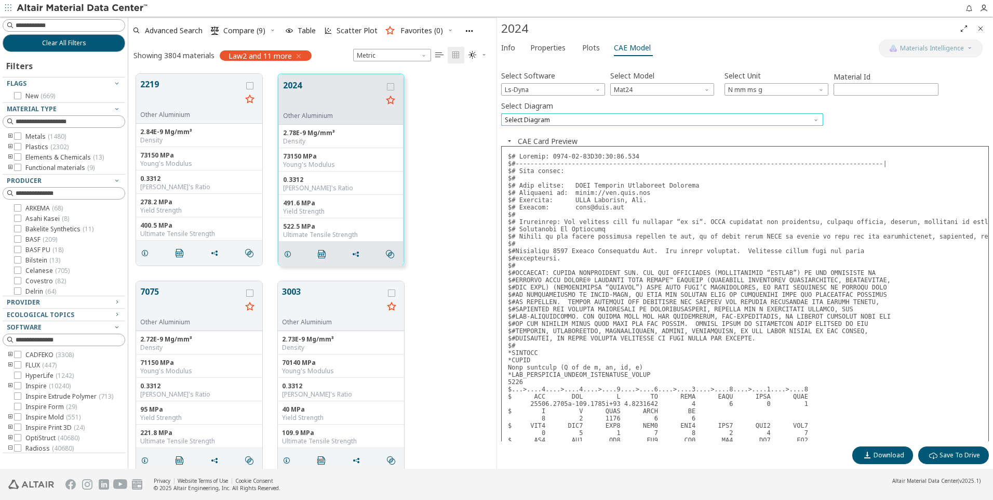
click at [560, 119] on span "Select Diagram" at bounding box center [662, 119] width 322 height 12
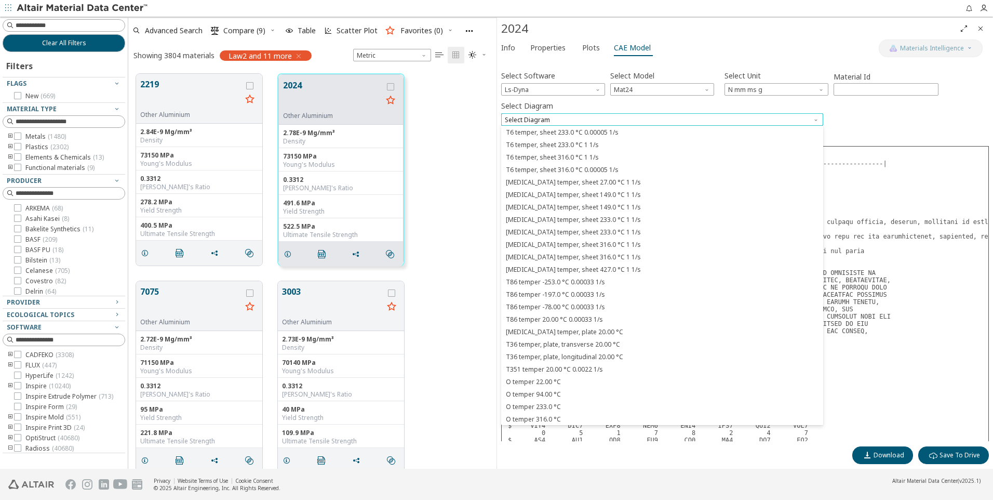
click at [560, 119] on span "Select Diagram" at bounding box center [662, 119] width 322 height 12
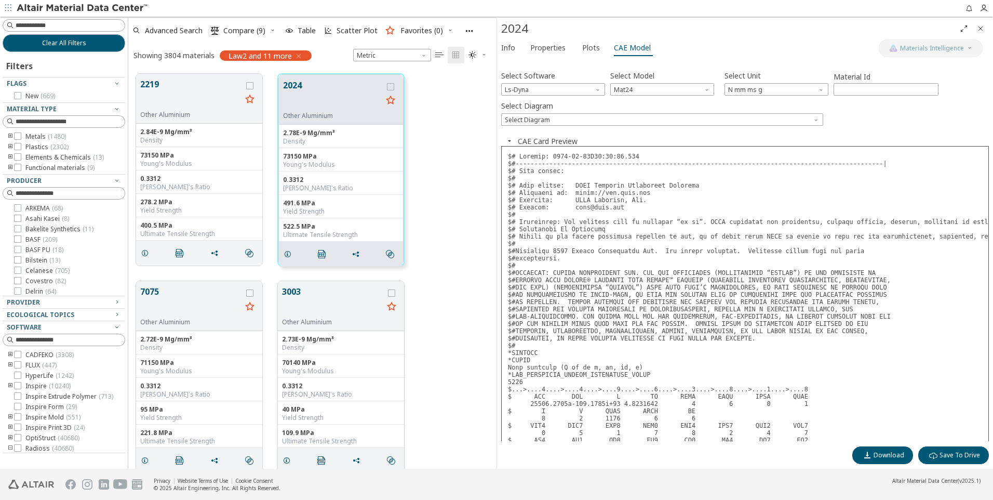
click at [351, 308] on button "3003" at bounding box center [332, 301] width 101 height 33
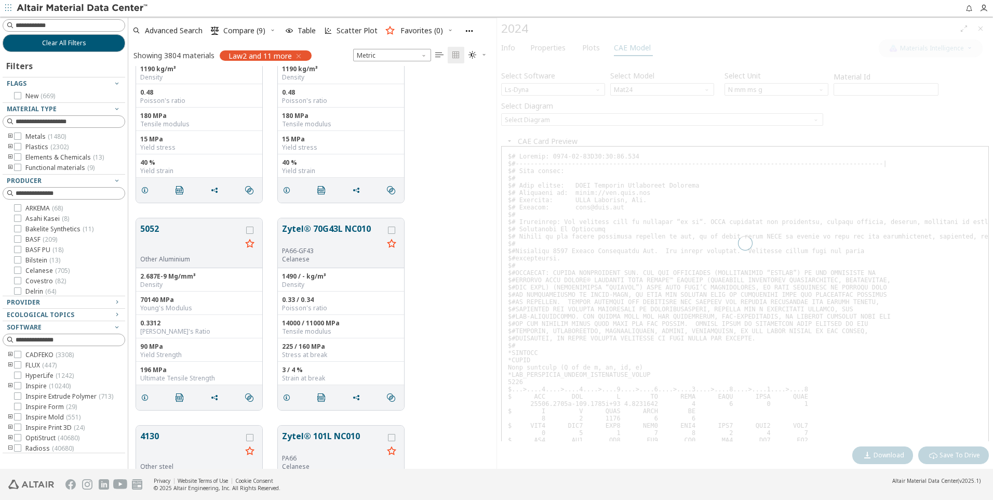
scroll to position [571, 0]
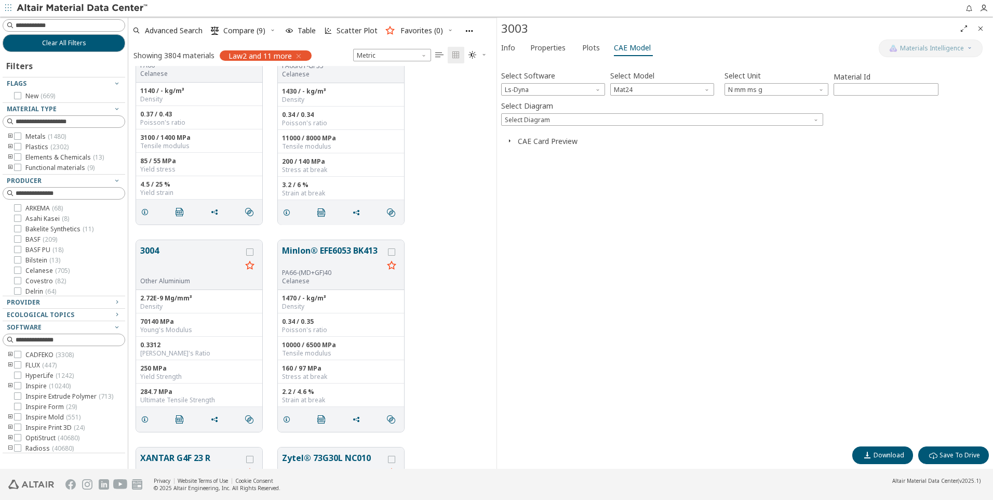
scroll to position [8742, 0]
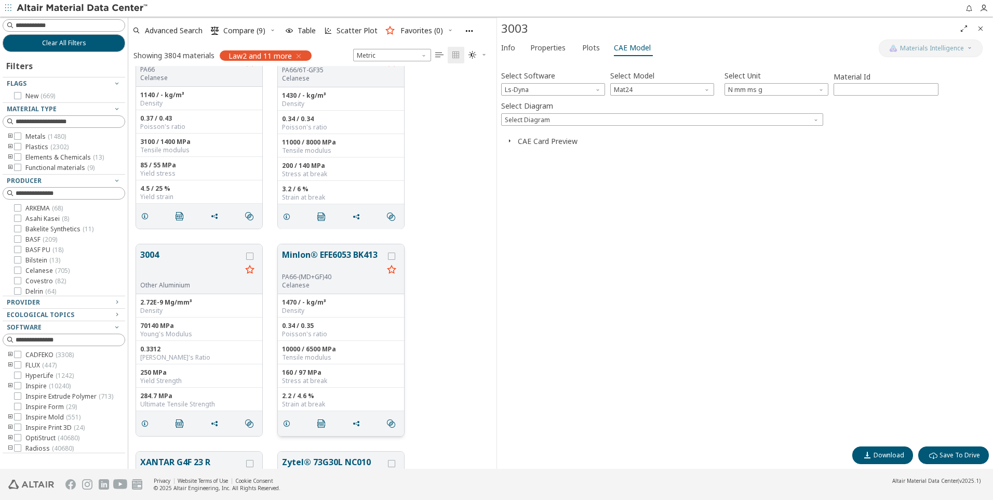
click at [365, 277] on div "PA66-(MD+GF)40" at bounding box center [332, 277] width 101 height 8
click at [344, 257] on button "Minlon® EFE6053 BK413" at bounding box center [332, 260] width 101 height 24
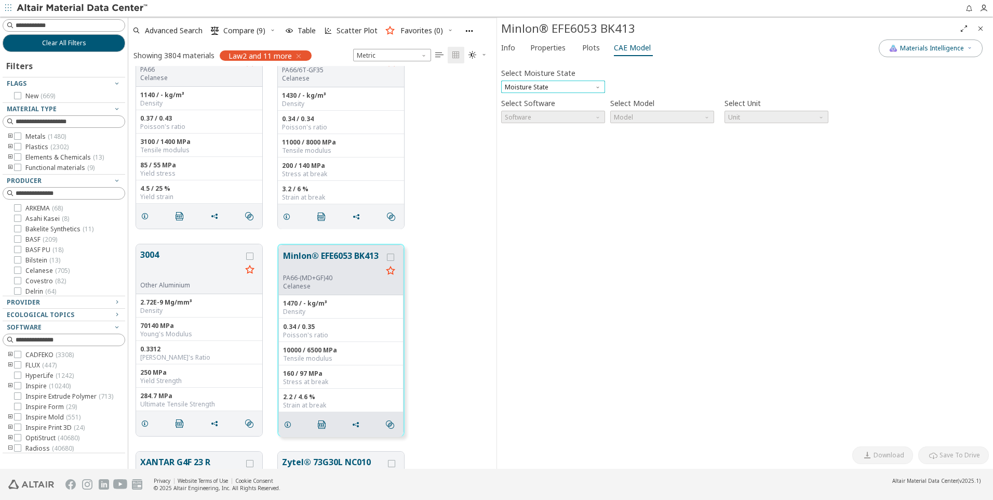
click at [538, 88] on span "Moisture State" at bounding box center [553, 87] width 104 height 12
click at [538, 108] on span "Conditioned" at bounding box center [524, 112] width 37 height 8
click at [546, 118] on span "Software" at bounding box center [553, 117] width 104 height 12
click at [550, 90] on span "Conditioned" at bounding box center [553, 87] width 104 height 12
click at [536, 102] on span "Dry" at bounding box center [553, 99] width 96 height 7
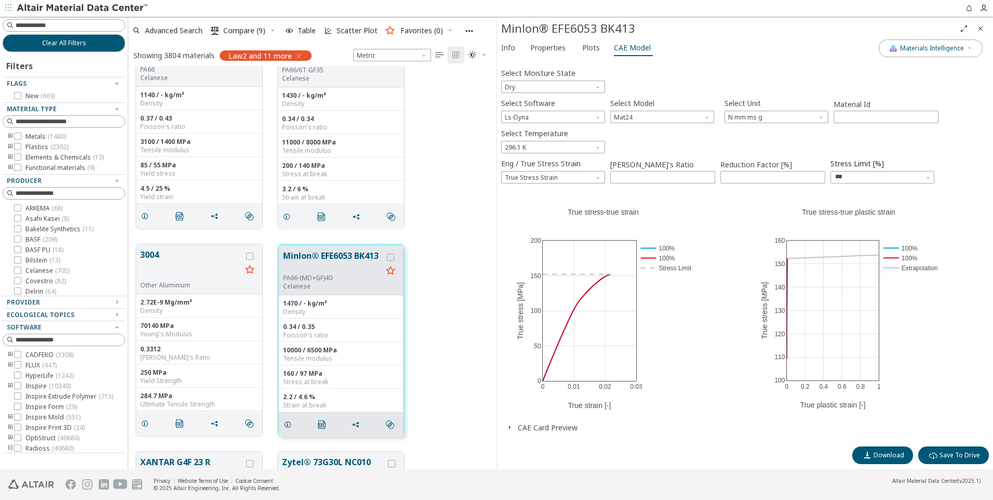
click at [506, 426] on icon "button" at bounding box center [509, 427] width 8 height 8
click at [19, 239] on icon at bounding box center [17, 238] width 7 height 7
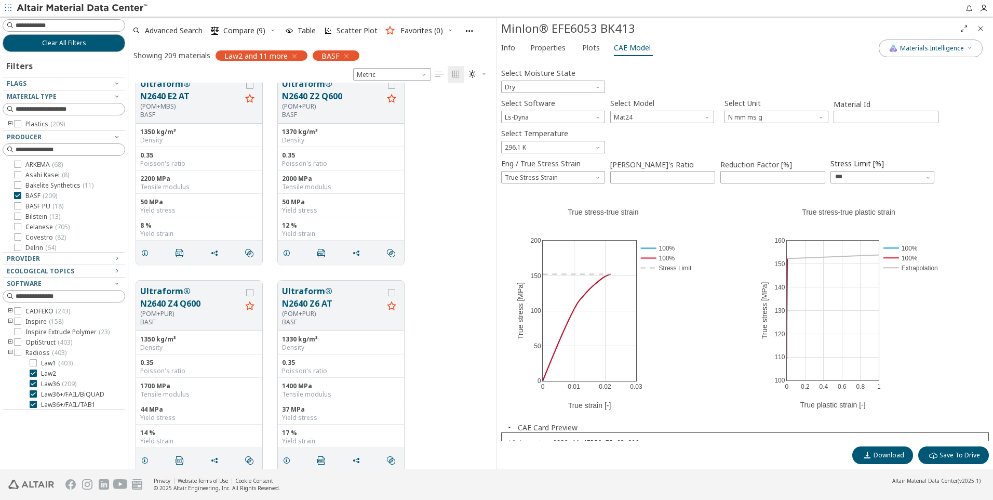
scroll to position [7272, 0]
click at [346, 58] on icon "button" at bounding box center [346, 56] width 8 height 8
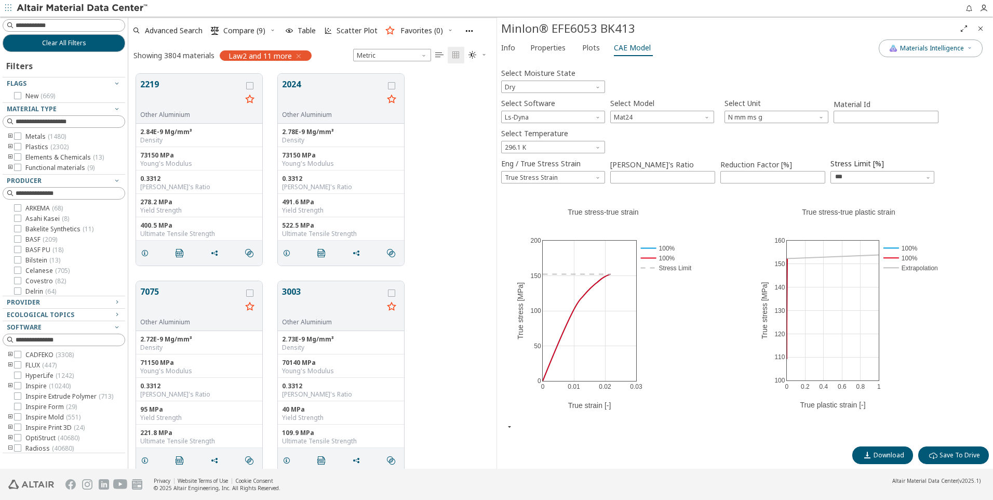
click at [299, 55] on icon "button" at bounding box center [299, 56] width 8 height 8
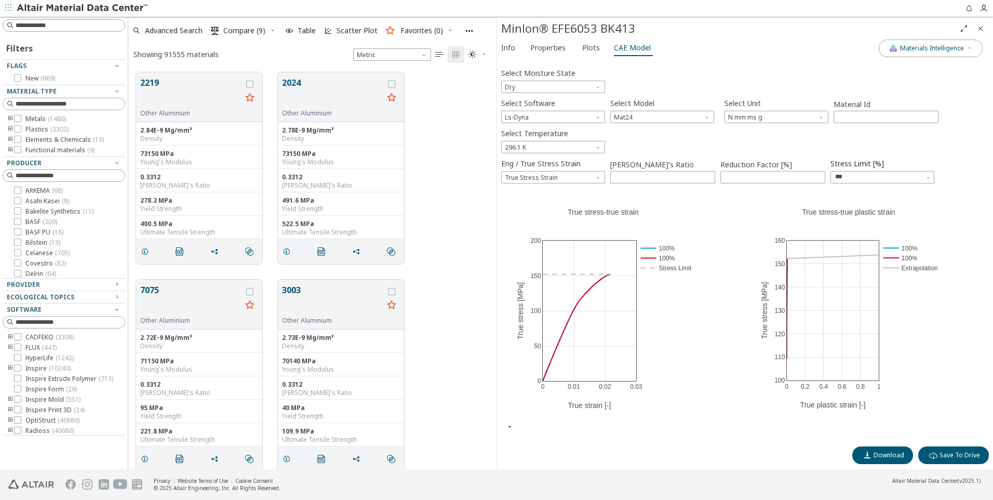
scroll to position [396, 360]
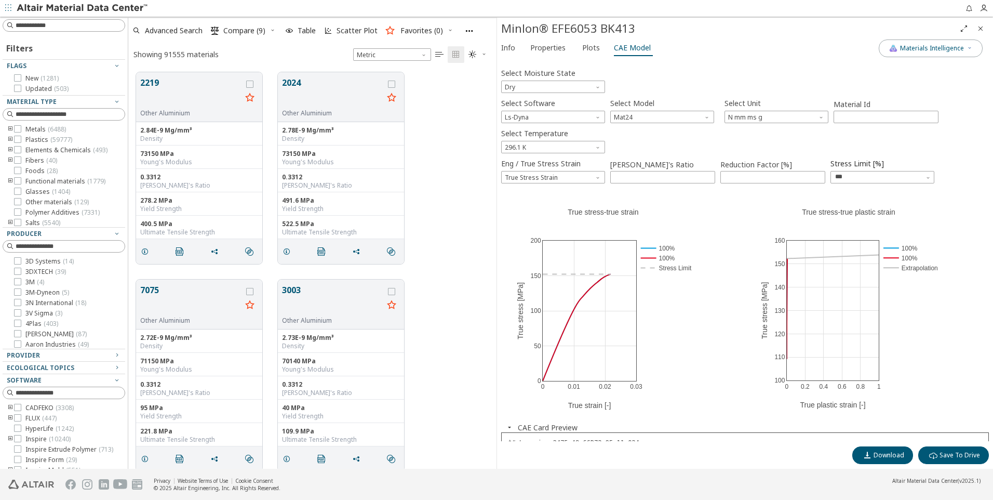
click at [986, 30] on span "Close" at bounding box center [980, 28] width 12 height 17
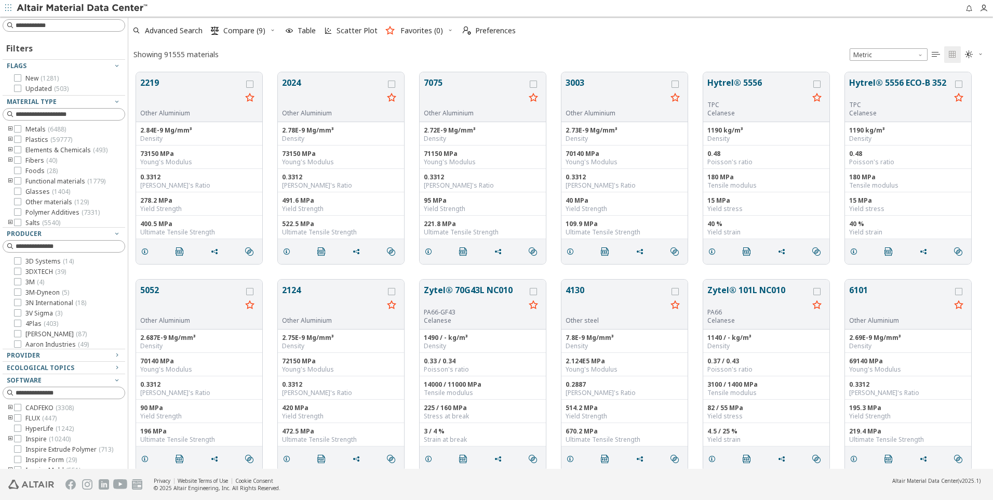
scroll to position [396, 857]
click at [20, 89] on icon at bounding box center [17, 88] width 7 height 7
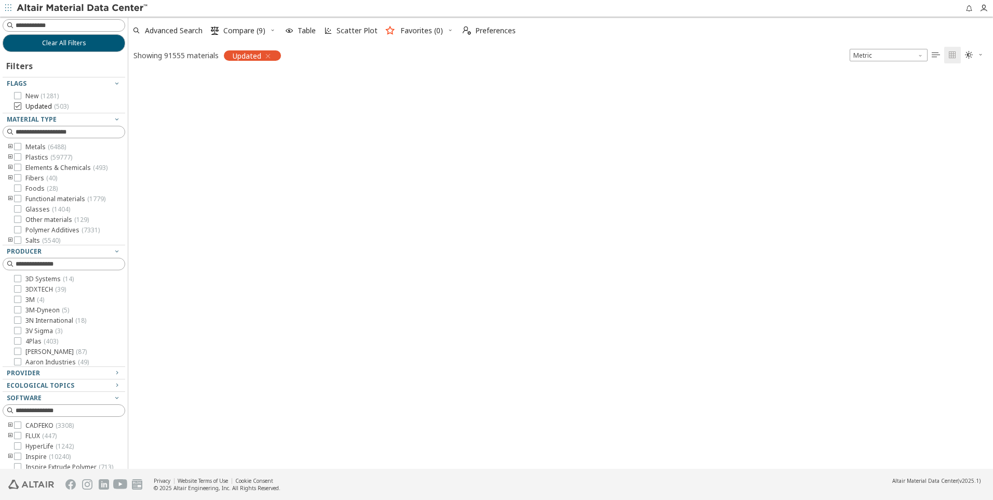
scroll to position [395, 857]
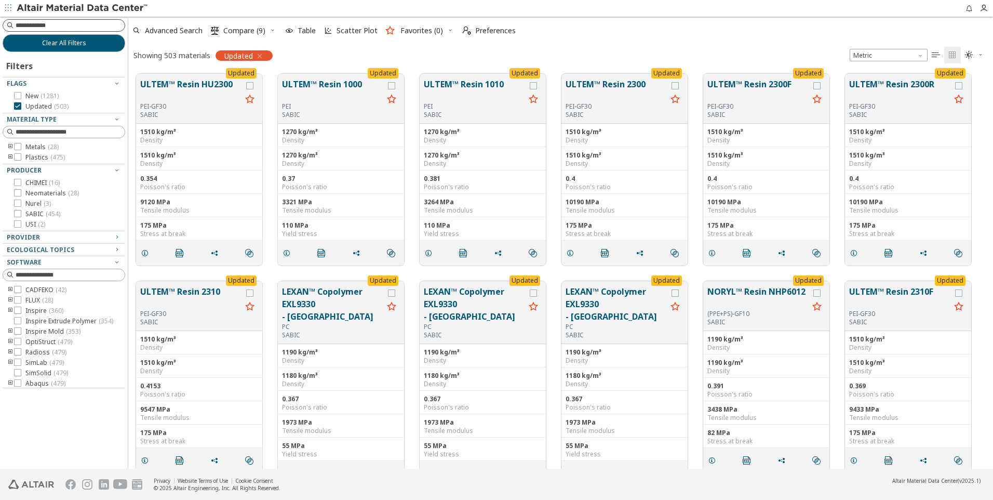
click at [63, 29] on input at bounding box center [70, 25] width 109 height 10
paste input "********"
type input "********"
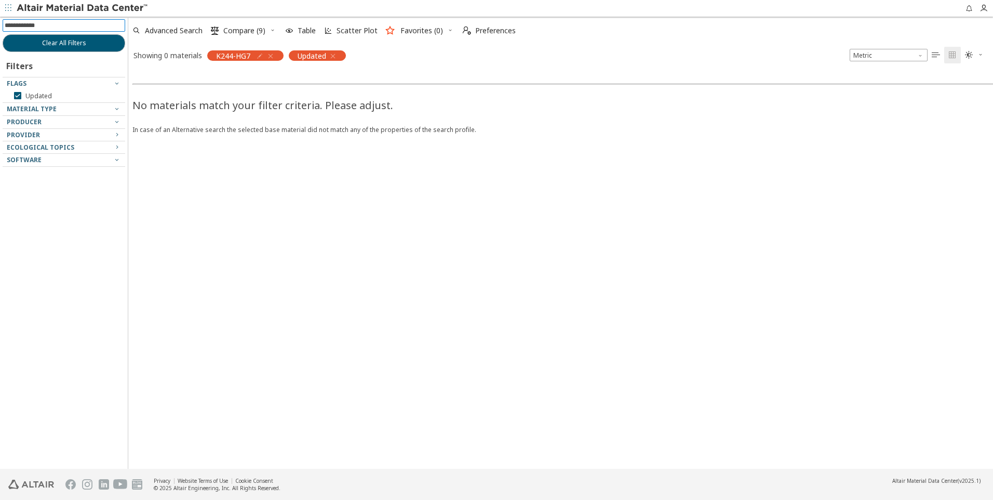
click at [337, 57] on icon "button" at bounding box center [333, 56] width 8 height 8
click at [273, 58] on icon "button" at bounding box center [270, 56] width 8 height 8
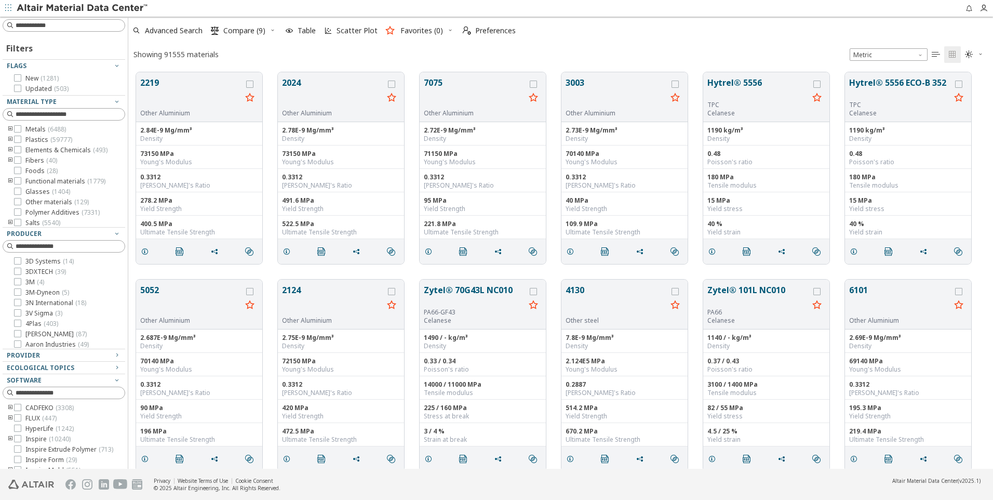
scroll to position [396, 857]
click at [11, 139] on icon "toogle group" at bounding box center [10, 140] width 7 height 8
click at [25, 152] on icon "toogle group" at bounding box center [25, 150] width 7 height 8
click at [35, 151] on icon at bounding box center [33, 149] width 7 height 7
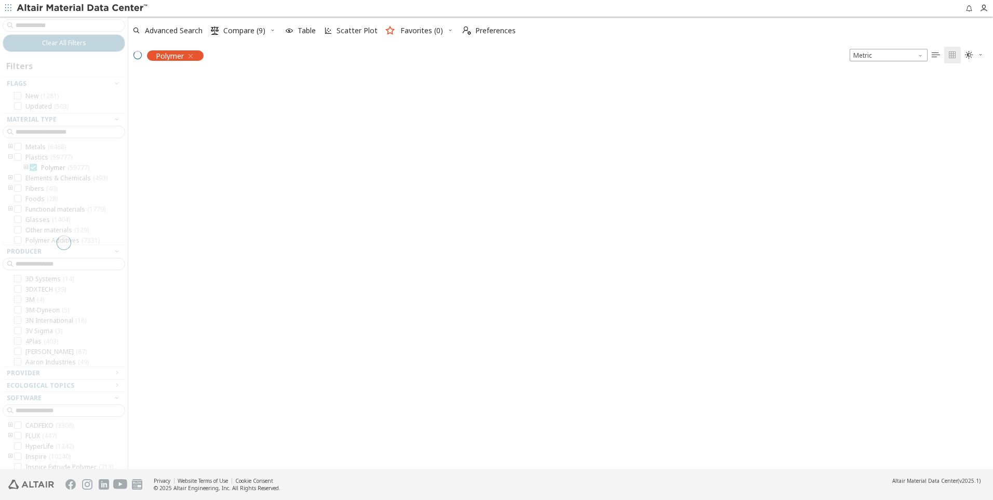
scroll to position [395, 857]
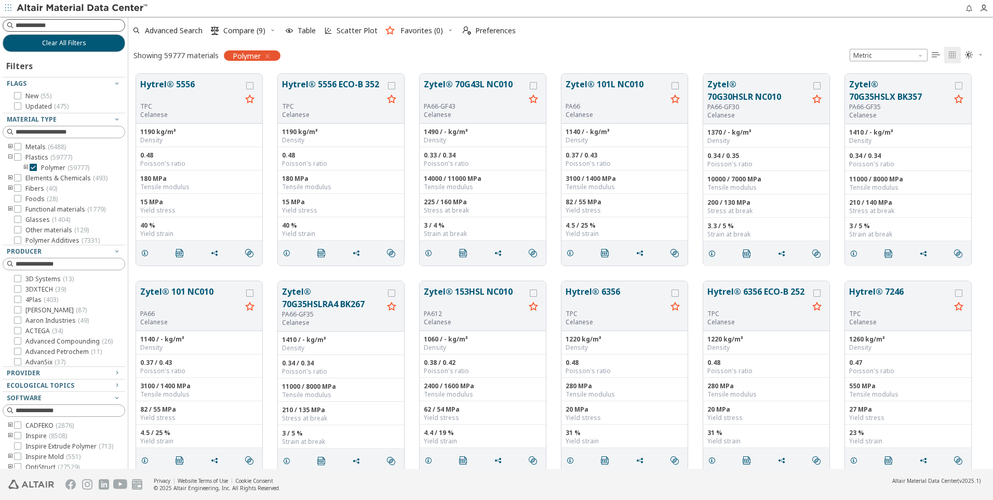
click at [56, 27] on input at bounding box center [70, 25] width 109 height 10
paste input "********"
type input "********"
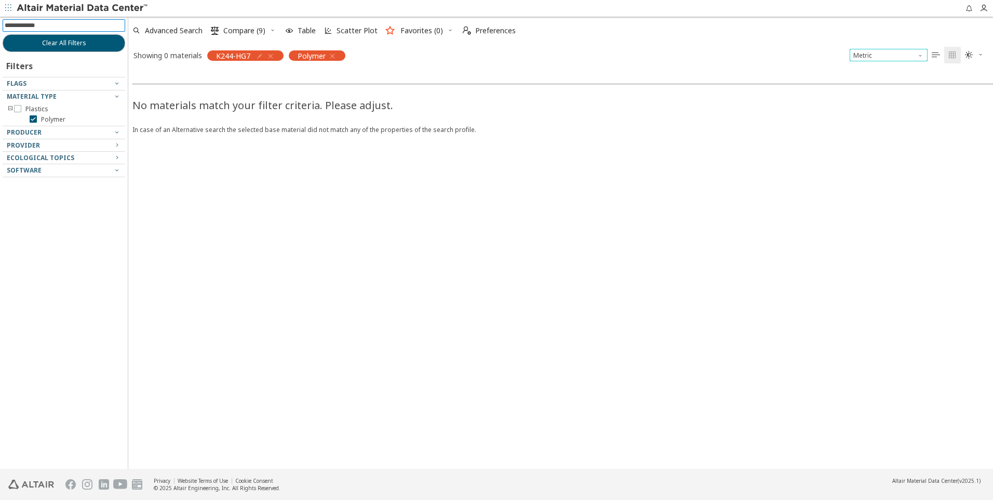
click at [925, 56] on span "Unit System" at bounding box center [921, 53] width 8 height 8
click at [939, 55] on icon "" at bounding box center [936, 55] width 8 height 8
click at [955, 56] on icon "" at bounding box center [952, 55] width 8 height 8
click at [966, 53] on icon "" at bounding box center [969, 55] width 8 height 8
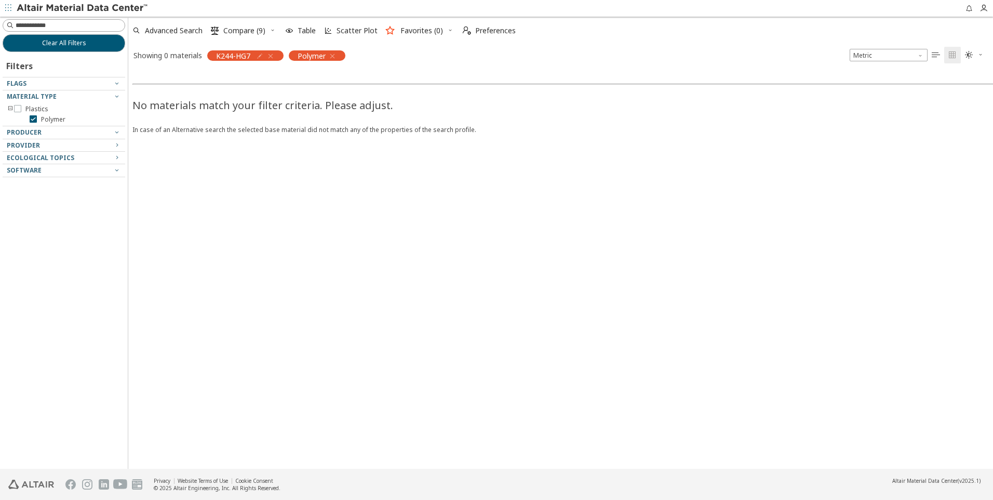
click at [940, 51] on span "" at bounding box center [936, 55] width 12 height 17
click at [34, 116] on icon at bounding box center [33, 118] width 7 height 7
click at [39, 28] on input at bounding box center [70, 25] width 109 height 10
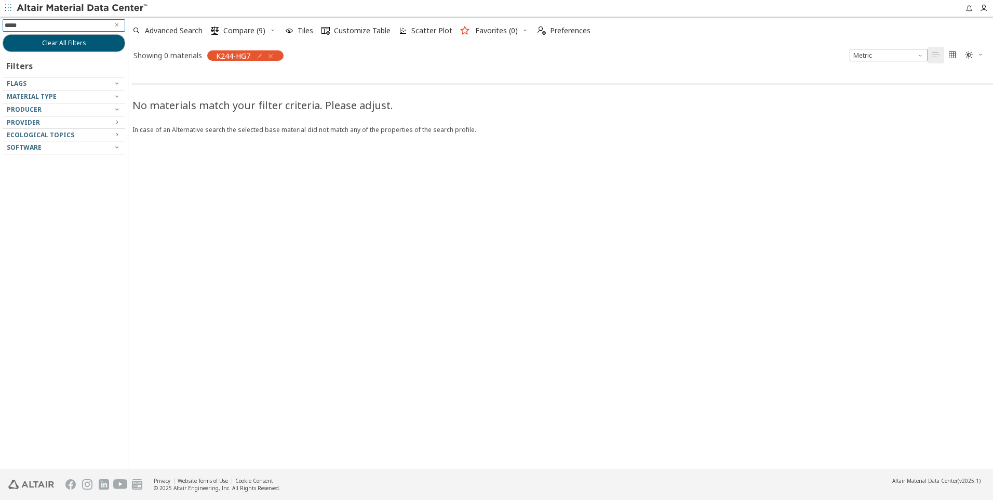
type input "******"
type input "********"
click at [272, 56] on icon "button" at bounding box center [270, 56] width 8 height 8
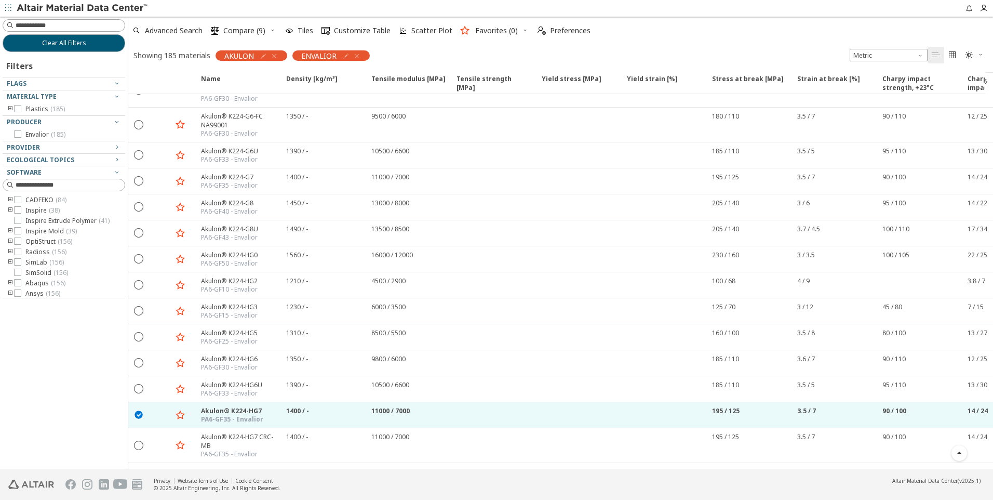
scroll to position [2168, 0]
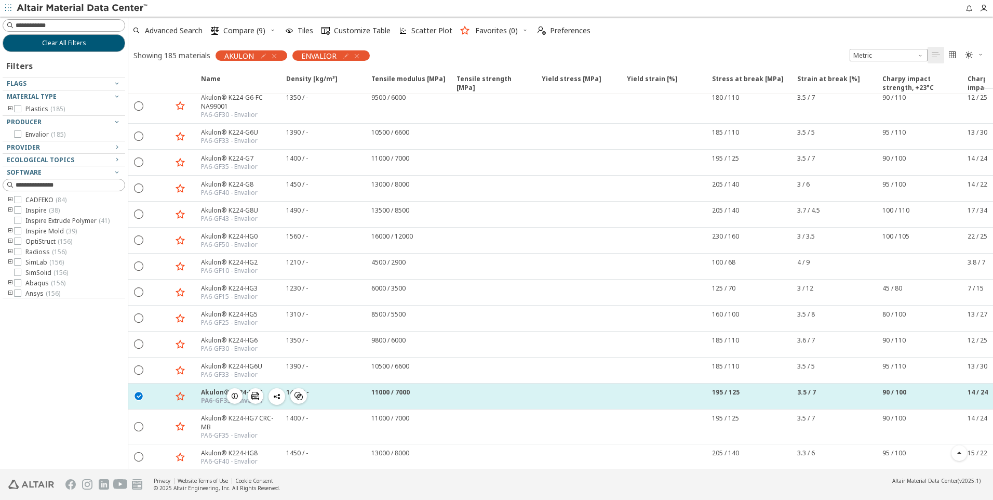
click at [212, 394] on div "Akulon® K224-HG7" at bounding box center [232, 391] width 62 height 9
click at [236, 397] on icon "button" at bounding box center [235, 396] width 8 height 8
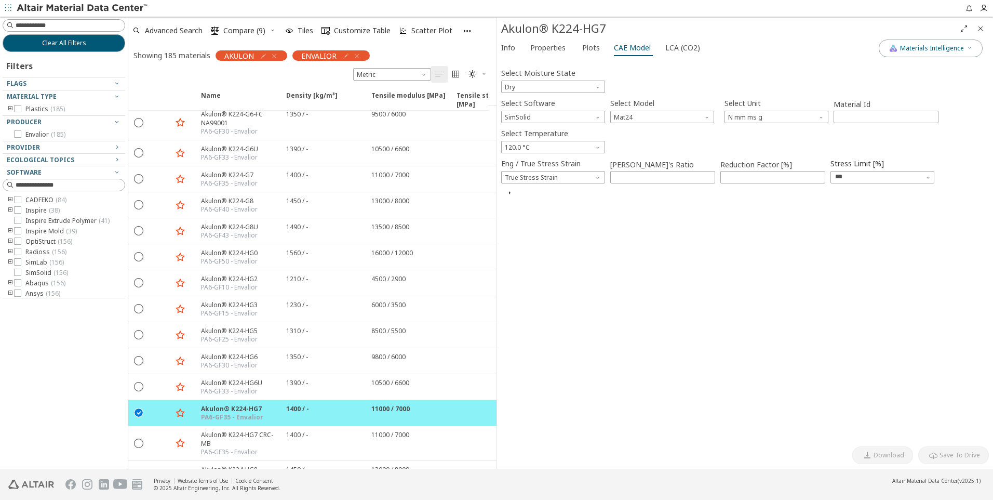
type input "****"
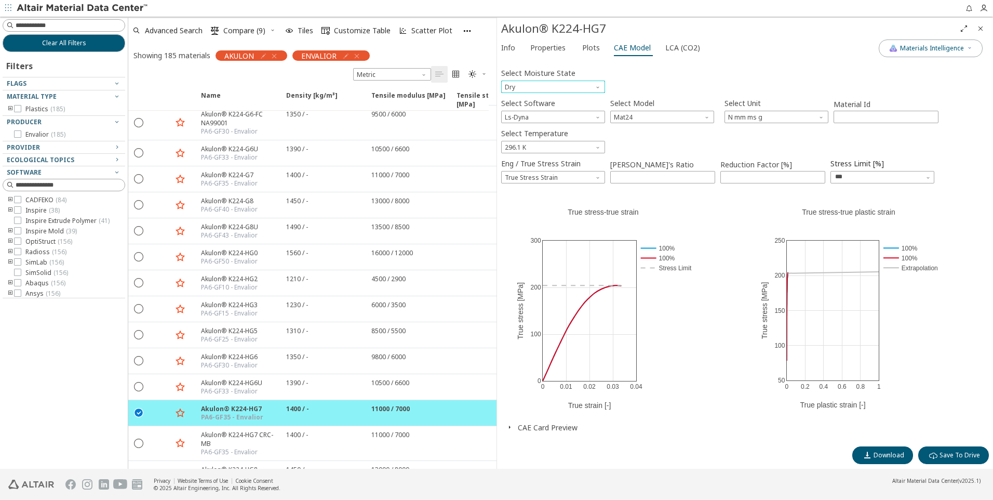
click at [596, 86] on span "Moisture State" at bounding box center [599, 85] width 8 height 8
click at [557, 109] on span "Conditioned" at bounding box center [553, 112] width 96 height 7
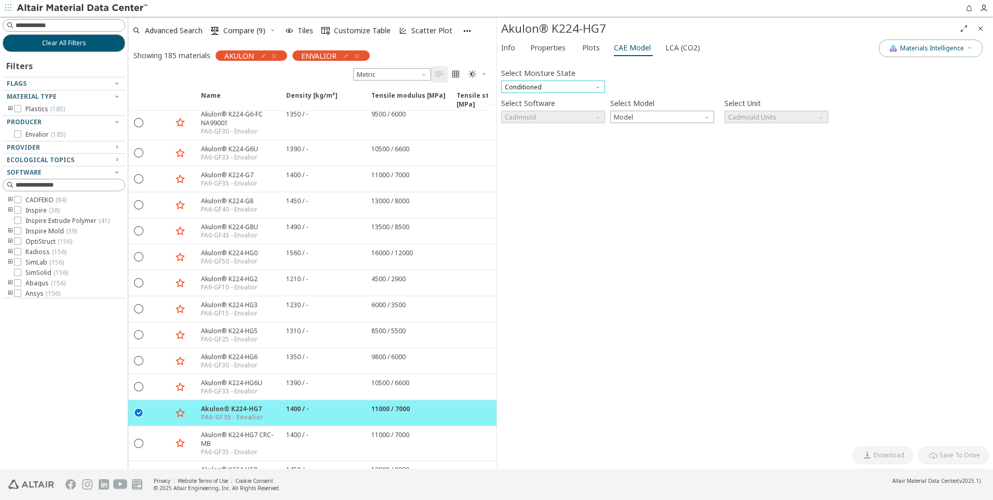
click at [593, 87] on span "Conditioned" at bounding box center [553, 87] width 104 height 12
click at [547, 98] on span "Dry" at bounding box center [553, 99] width 96 height 7
click at [640, 182] on div "Select Moisture State Dry Select Software Cadmould Select Model Model Select Un…" at bounding box center [745, 252] width 488 height 378
click at [554, 123] on span "Cadmould" at bounding box center [553, 117] width 104 height 12
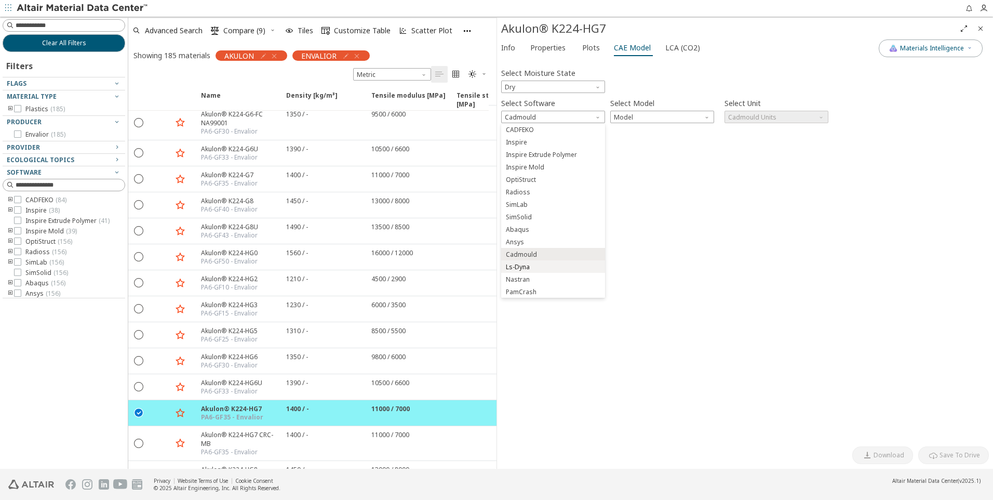
click at [543, 268] on span "Ls-Dyna" at bounding box center [553, 266] width 96 height 7
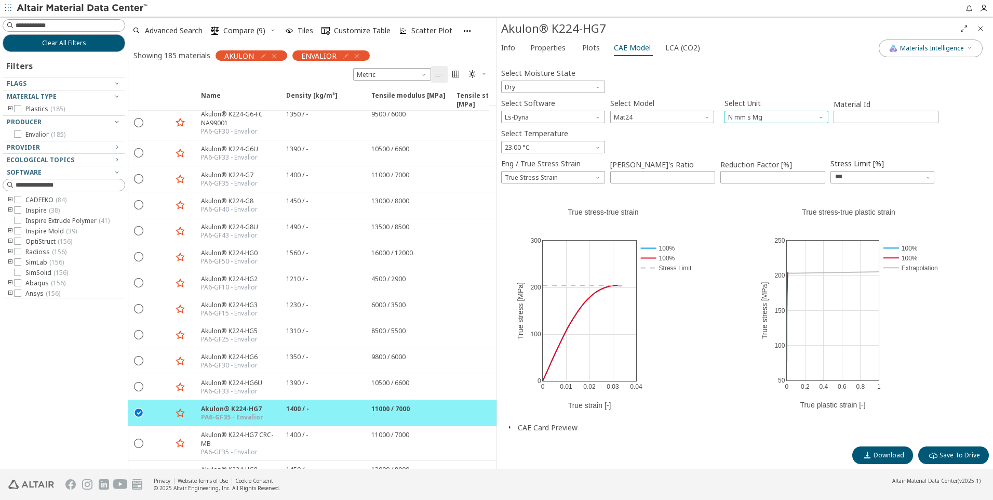
click at [821, 116] on span "Unit" at bounding box center [822, 115] width 8 height 8
click at [766, 126] on span "kN mm ms kg" at bounding box center [749, 130] width 41 height 8
click at [785, 118] on span "kN mm ms kg" at bounding box center [777, 117] width 104 height 12
click at [754, 140] on span "N m s kg" at bounding box center [742, 142] width 26 height 8
click at [770, 117] on span "N m s kg" at bounding box center [777, 117] width 104 height 12
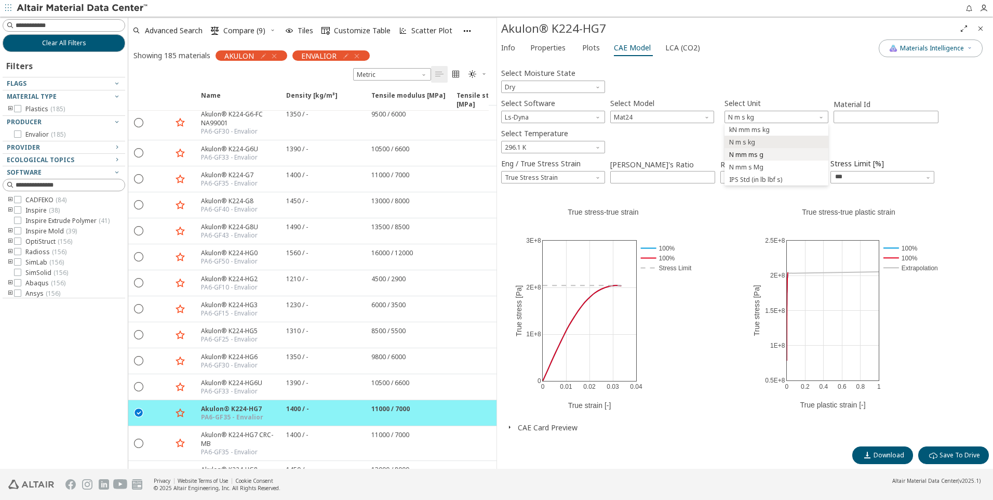
click at [756, 153] on span "N mm ms g" at bounding box center [746, 155] width 34 height 8
click at [766, 115] on span "N mm ms g" at bounding box center [777, 117] width 104 height 12
click at [747, 126] on span "kN mm ms kg" at bounding box center [749, 130] width 41 height 8
click at [781, 113] on span "kN mm ms kg" at bounding box center [777, 117] width 104 height 12
click at [750, 168] on span "N mm s Mg" at bounding box center [746, 167] width 34 height 8
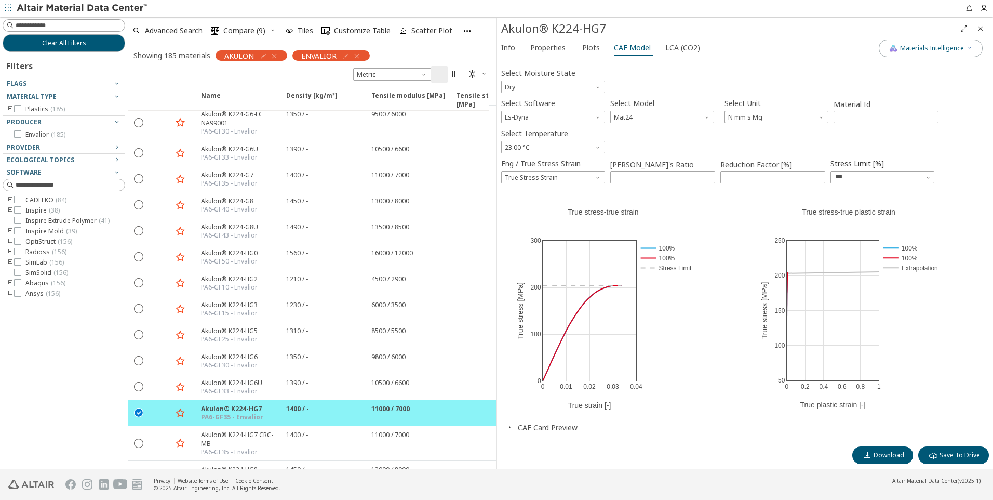
click at [511, 427] on icon "button" at bounding box center [509, 427] width 8 height 8
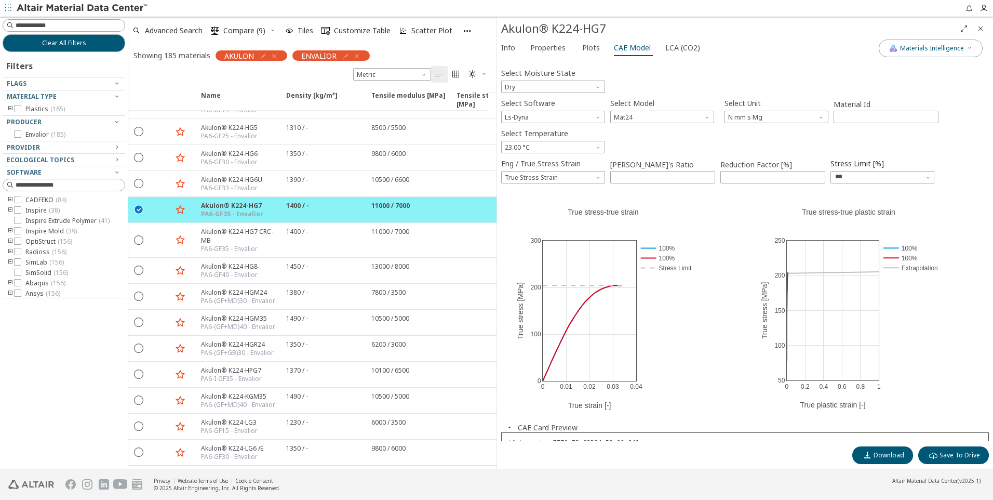
scroll to position [2441, 0]
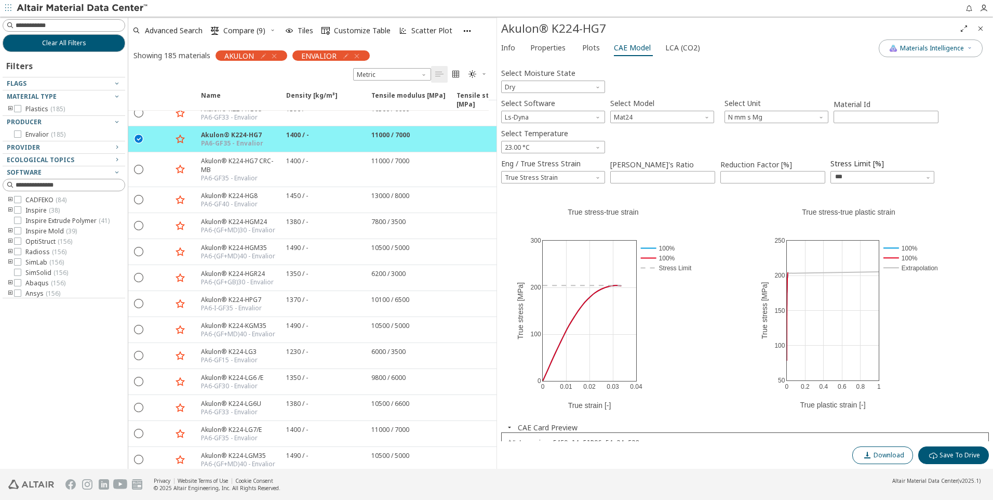
click at [890, 456] on span "Download" at bounding box center [889, 455] width 31 height 8
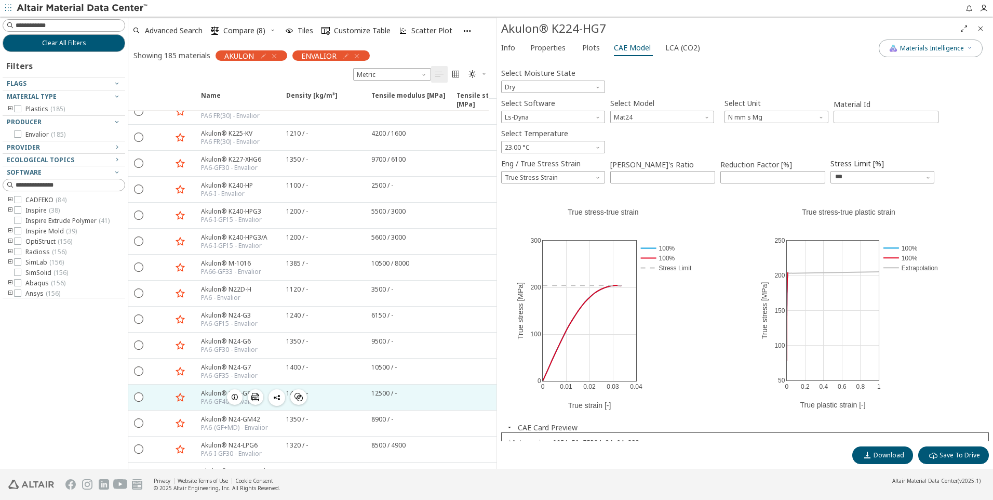
scroll to position [3013, 0]
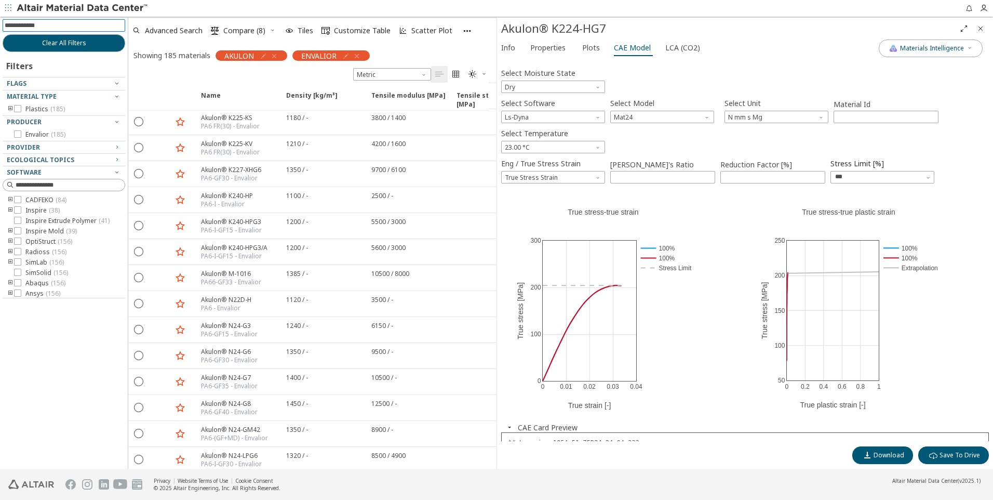
paste input "*********"
type input "*********"
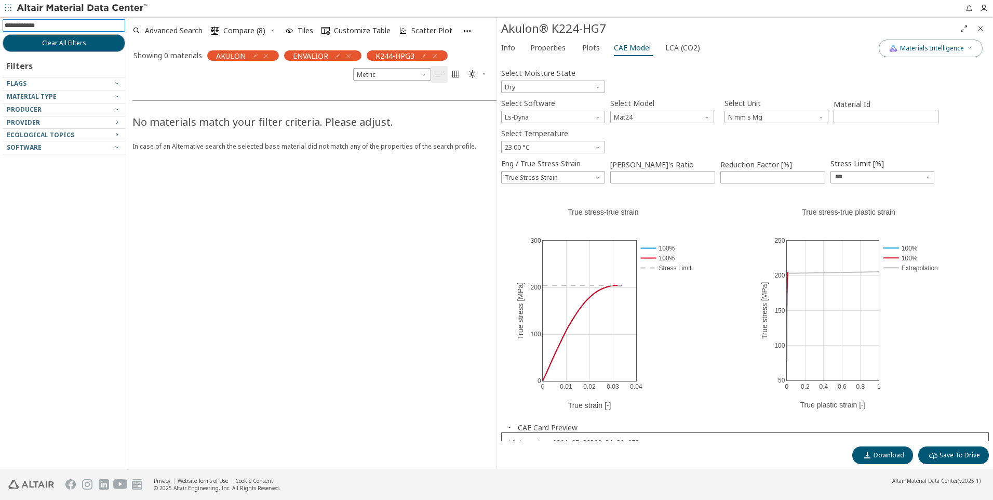
click at [66, 26] on input at bounding box center [65, 25] width 121 height 11
paste input "**********"
type input "**********"
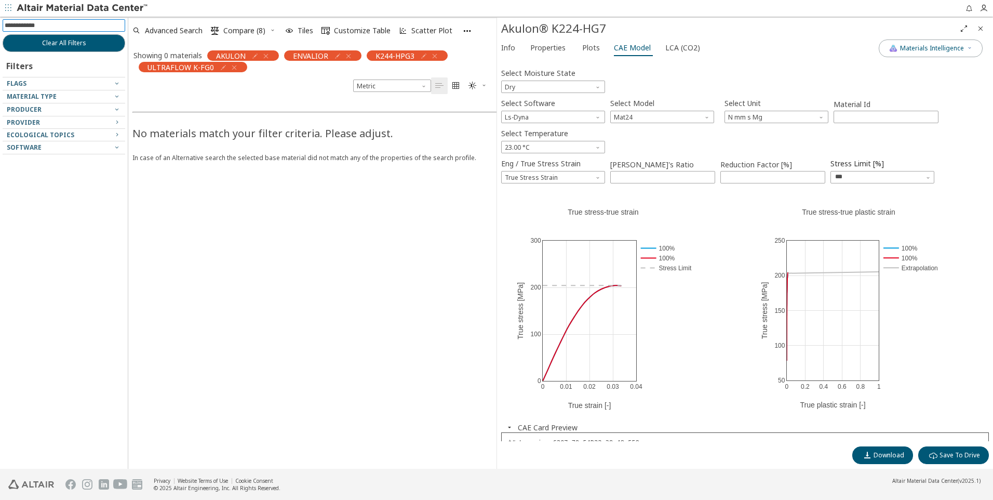
click at [433, 56] on icon "button" at bounding box center [435, 56] width 8 height 8
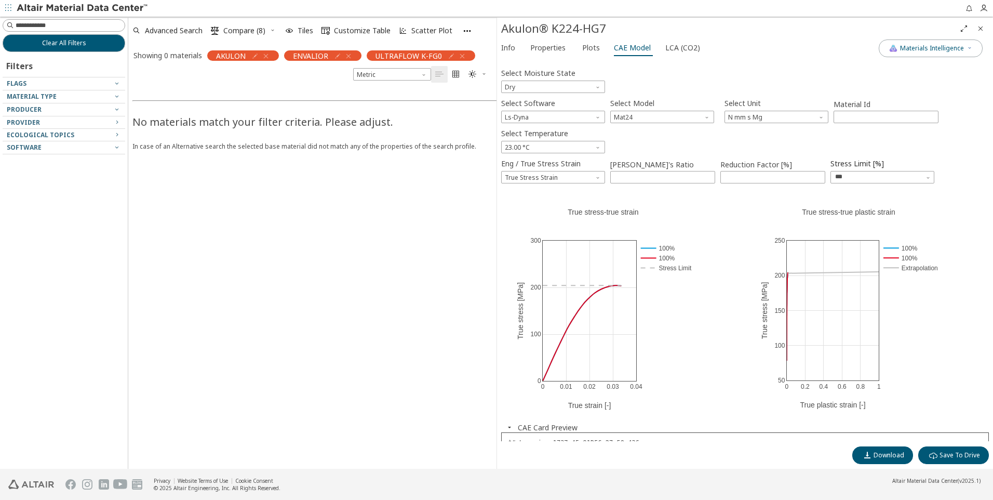
click at [348, 56] on icon "button" at bounding box center [348, 56] width 8 height 8
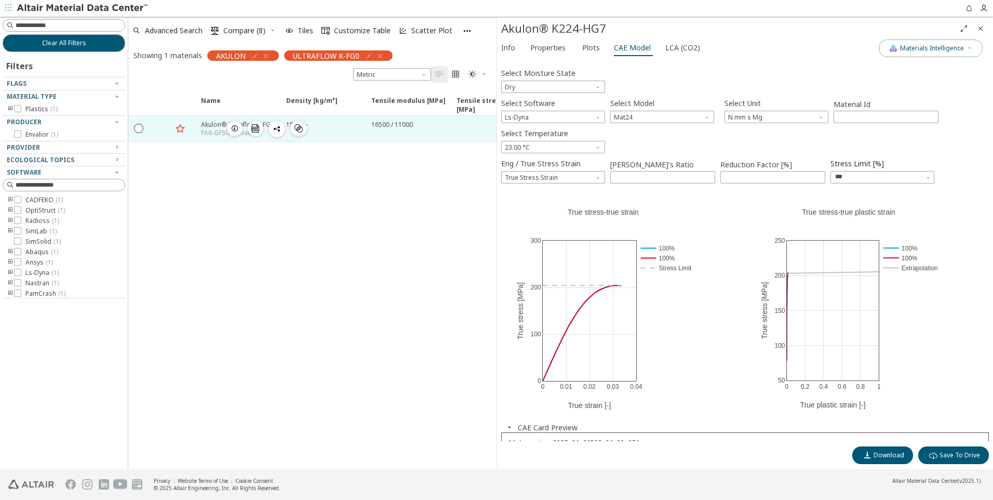
click at [206, 130] on div "PA6-GF50 - Envalior" at bounding box center [237, 133] width 73 height 8
click at [234, 129] on icon "button" at bounding box center [235, 128] width 8 height 8
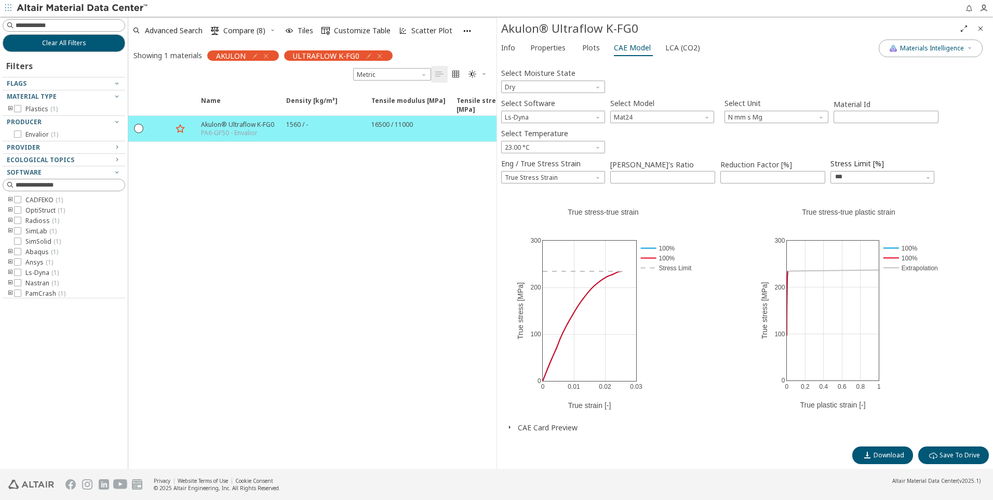
click at [507, 428] on icon "button" at bounding box center [509, 427] width 8 height 8
click at [575, 86] on span "Dry" at bounding box center [553, 87] width 104 height 12
click at [555, 109] on span "Conditioned" at bounding box center [553, 112] width 96 height 7
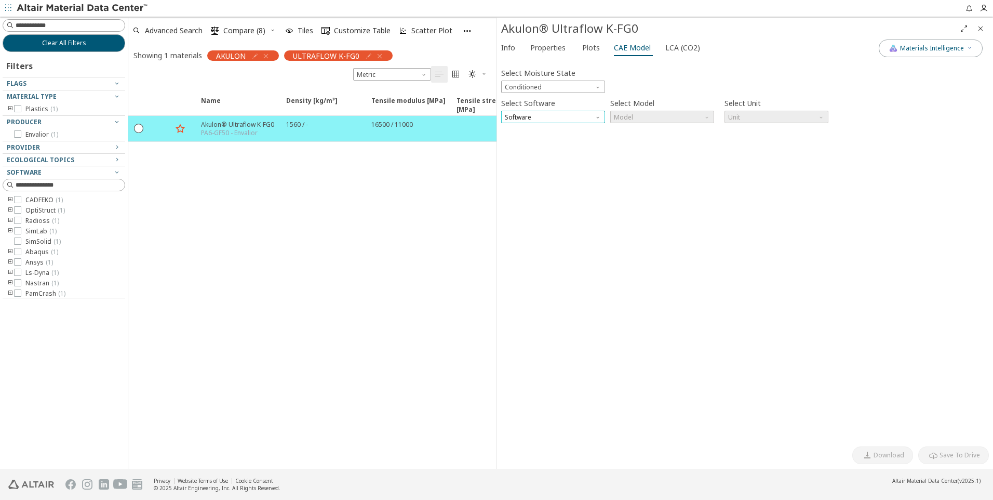
click at [555, 120] on span "Software" at bounding box center [553, 117] width 104 height 12
click at [554, 119] on span "Software" at bounding box center [553, 117] width 104 height 12
click at [554, 93] on div "Select Moisture State Conditioned Select Software Software Select Model Model S…" at bounding box center [745, 252] width 488 height 378
click at [552, 88] on span "Conditioned" at bounding box center [553, 87] width 104 height 12
click at [542, 102] on span "Dry" at bounding box center [553, 99] width 96 height 7
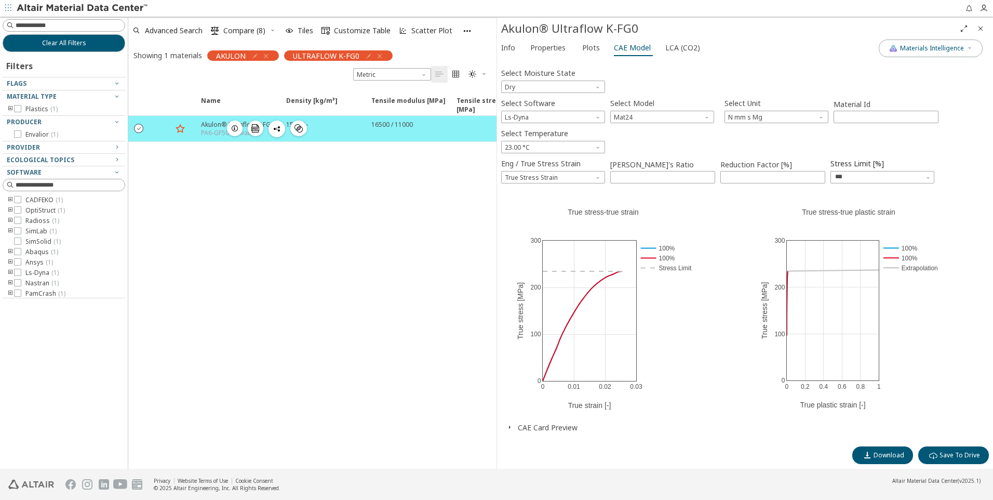
click at [141, 124] on icon "" at bounding box center [139, 127] width 9 height 9
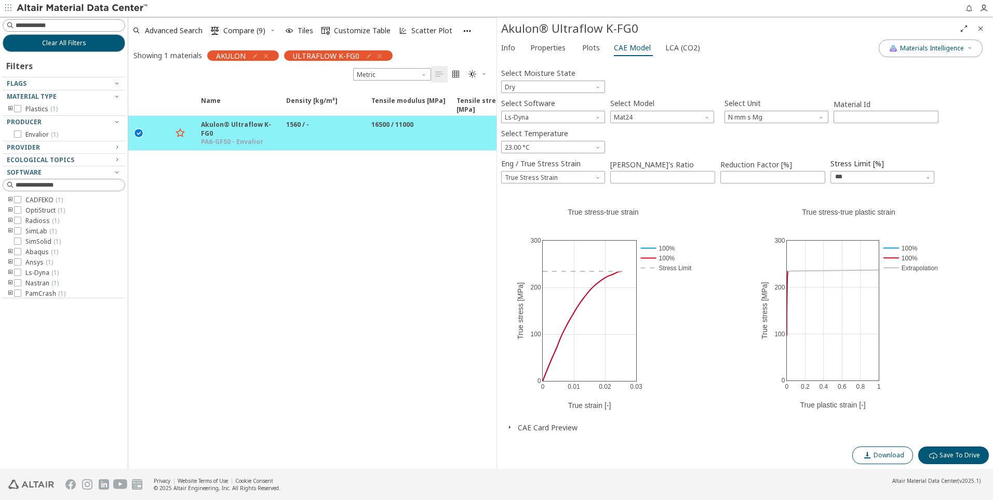
click at [887, 451] on span "Download" at bounding box center [889, 455] width 31 height 8
click at [378, 56] on icon "button" at bounding box center [380, 56] width 8 height 8
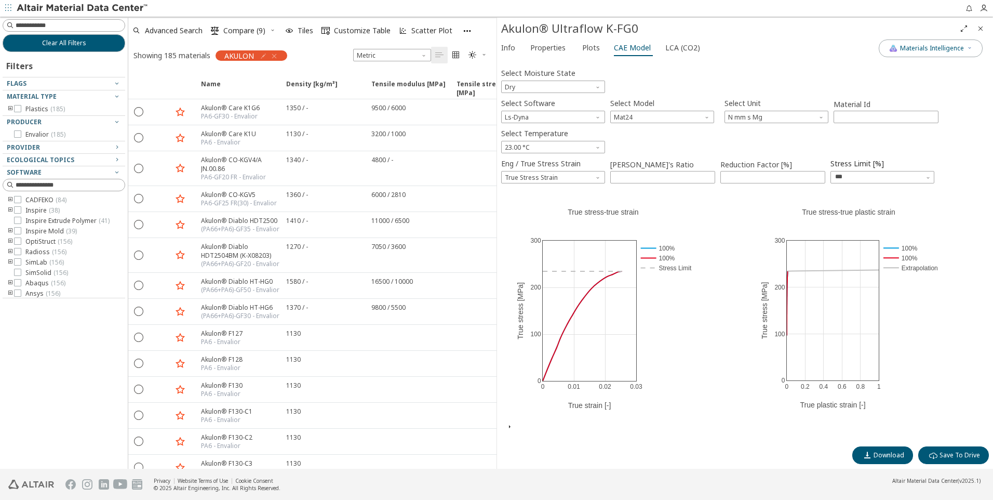
click at [36, 25] on input at bounding box center [70, 25] width 109 height 10
paste input "*******"
type input "*******"
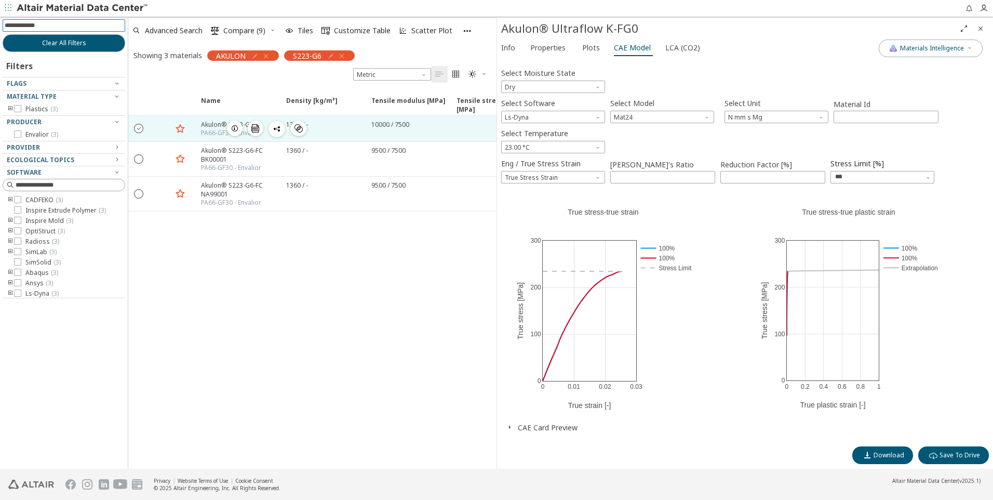
click at [140, 131] on icon "" at bounding box center [139, 127] width 9 height 9
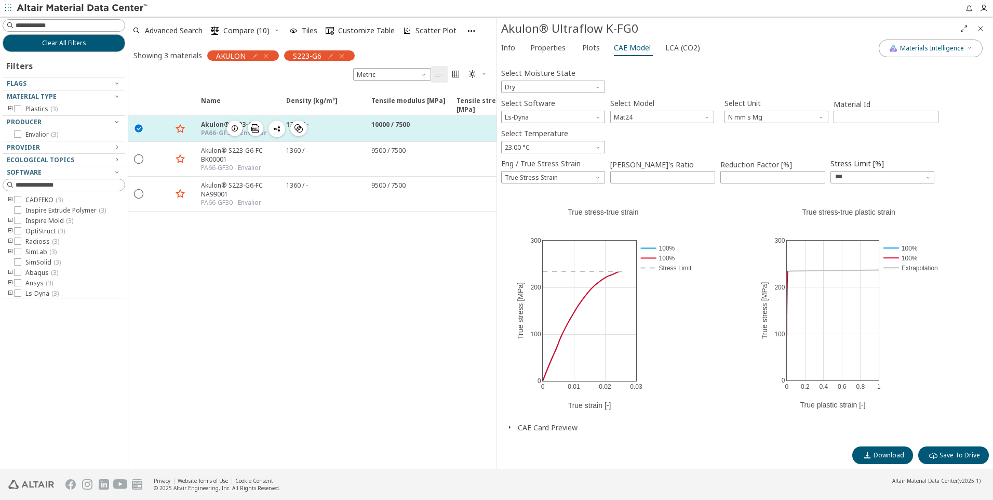
click at [235, 128] on icon "button" at bounding box center [235, 128] width 8 height 8
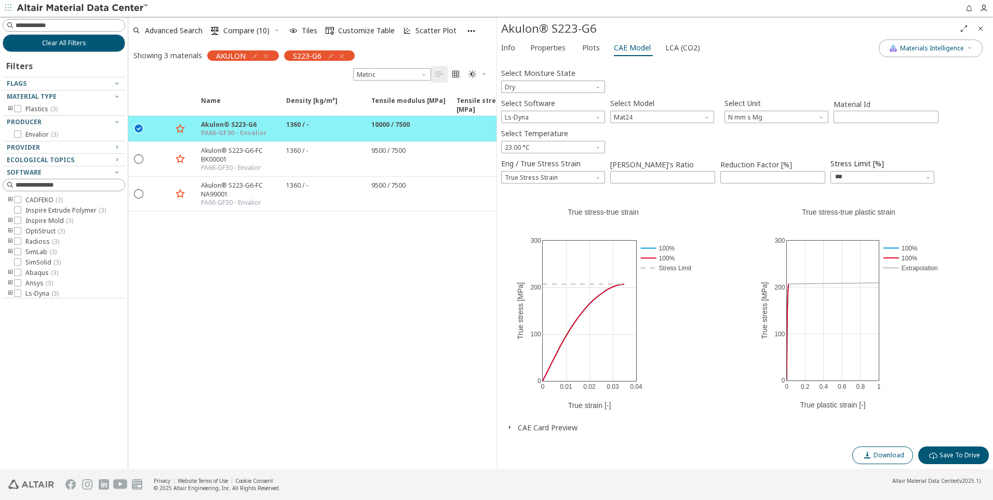
click at [888, 451] on span "Download" at bounding box center [889, 455] width 31 height 8
